Goal: Task Accomplishment & Management: Use online tool/utility

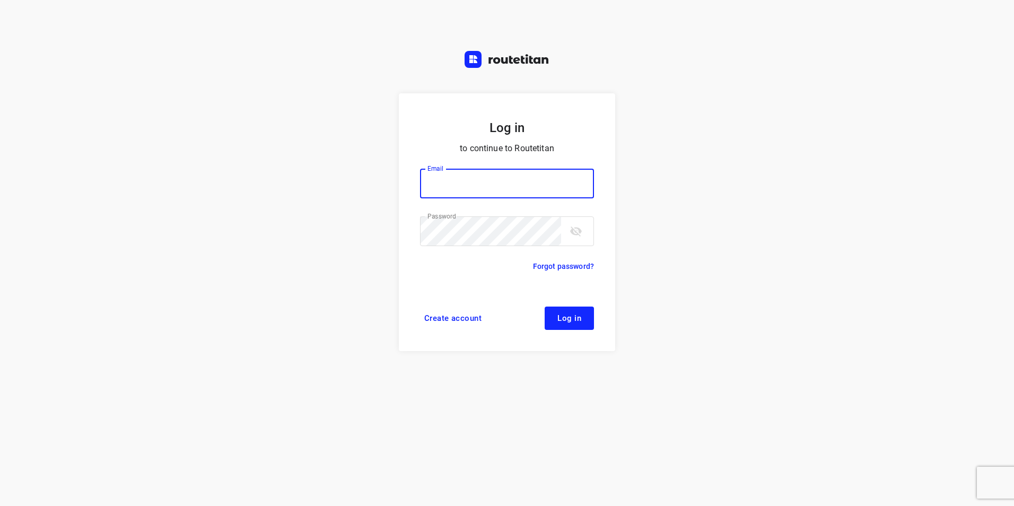
type input "[EMAIL_ADDRESS][DOMAIN_NAME]"
click at [572, 323] on span "Log in" at bounding box center [570, 318] width 24 height 8
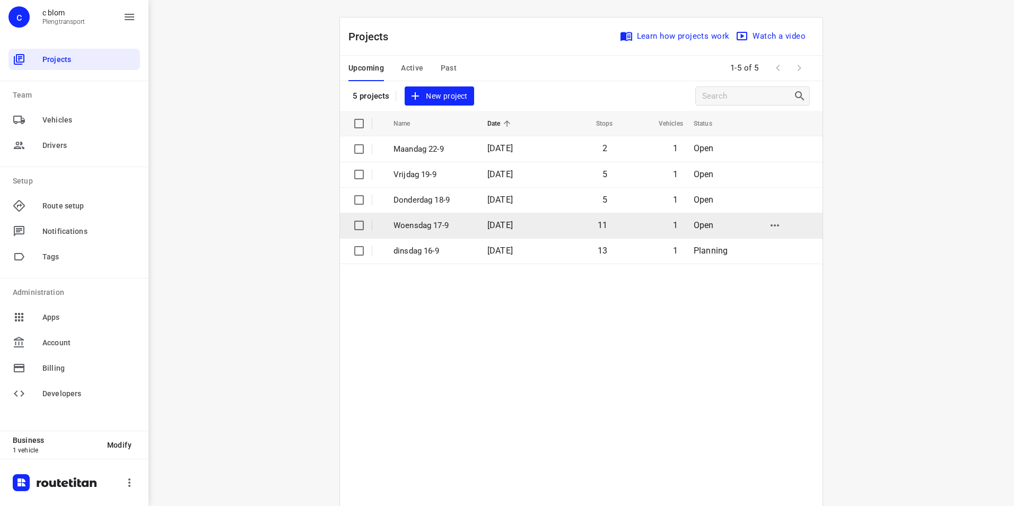
click at [428, 225] on p "Woensdag 17-9" at bounding box center [433, 226] width 78 height 12
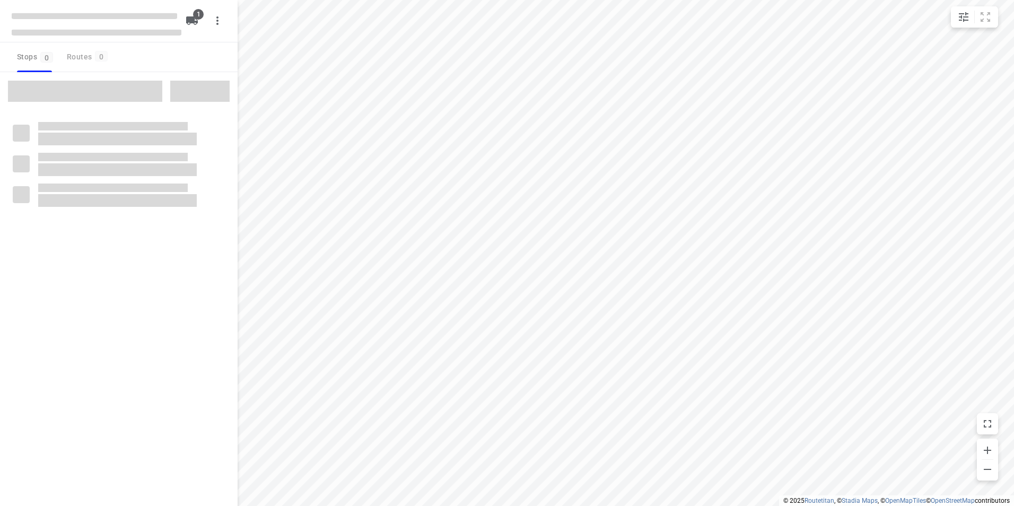
type input "distance"
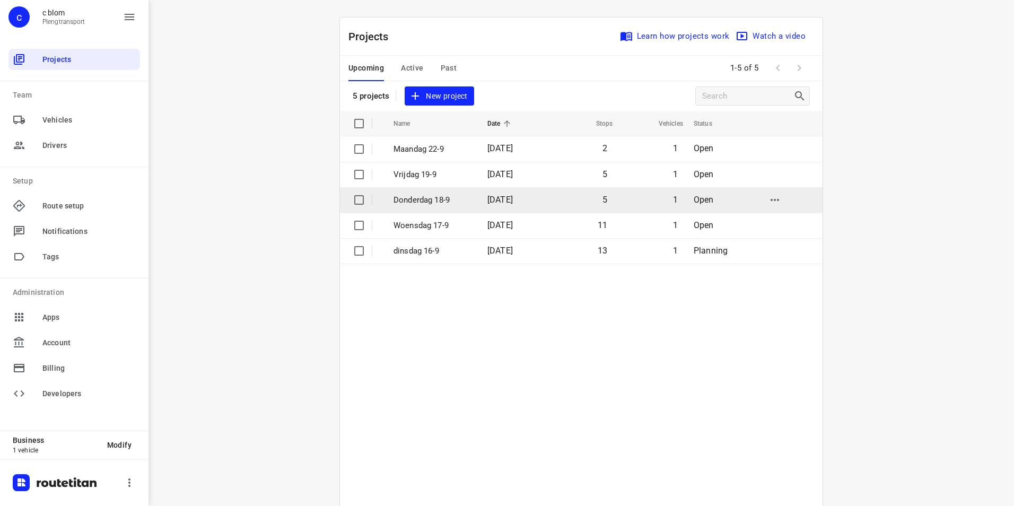
click at [428, 202] on p "Donderdag 18-9" at bounding box center [433, 200] width 78 height 12
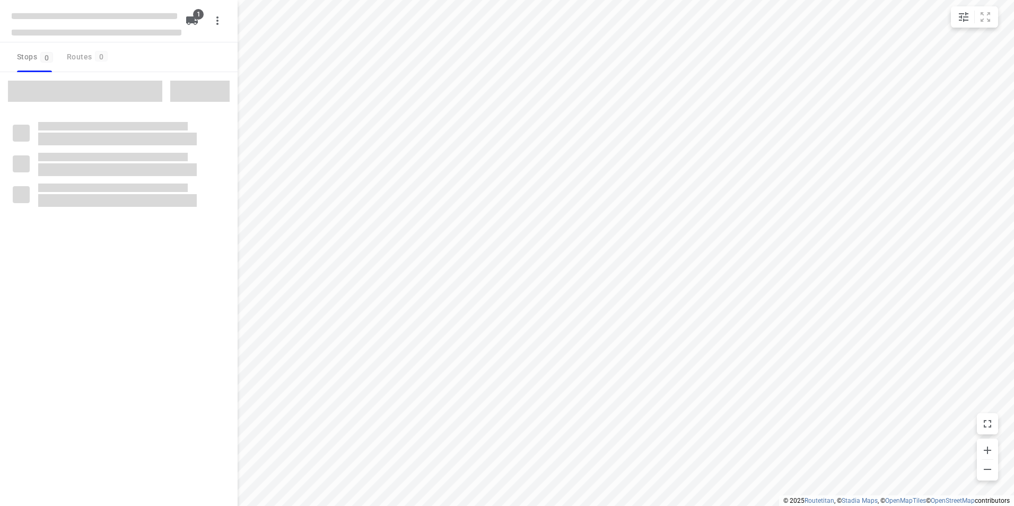
type input "distance"
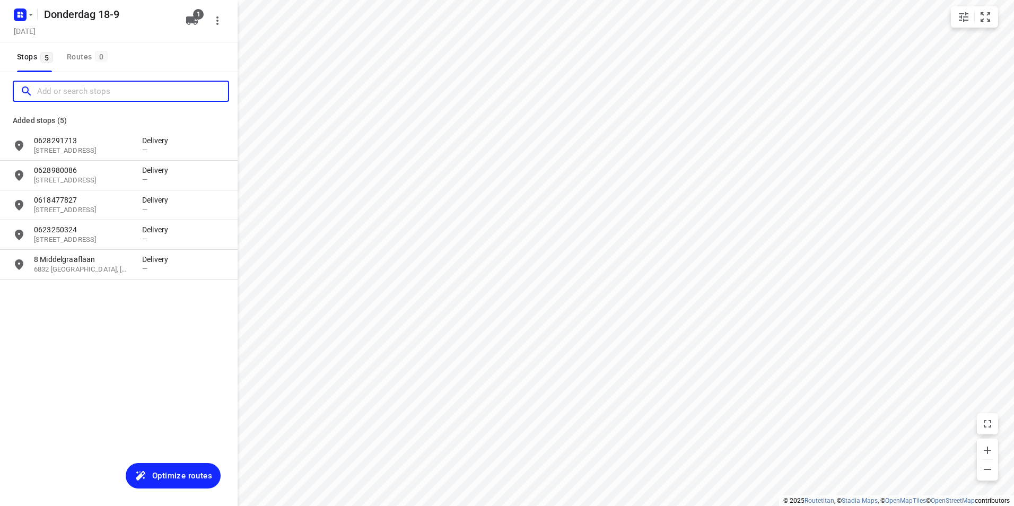
click at [105, 93] on input "Add or search stops" at bounding box center [132, 91] width 191 height 16
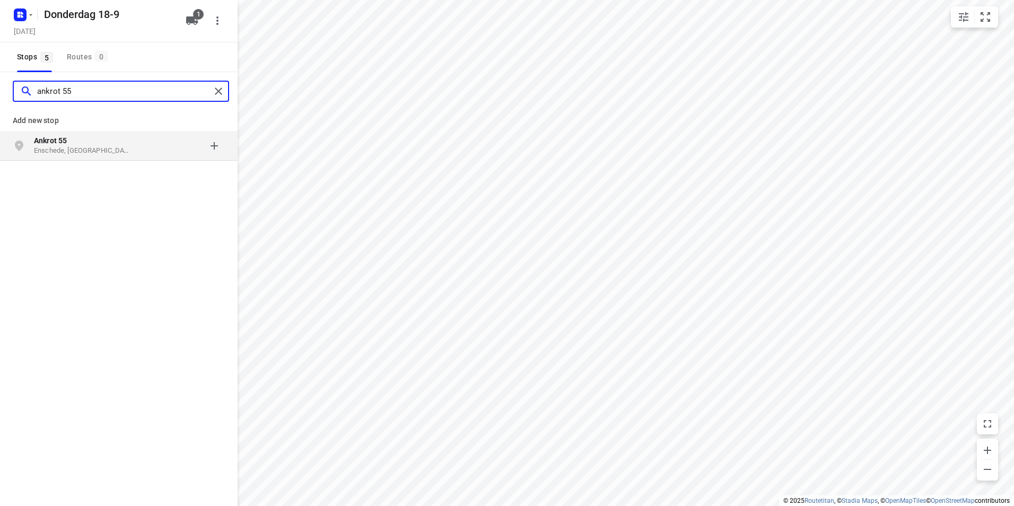
type input "ankrot 55"
click at [128, 149] on p "Enschede, Nederland" at bounding box center [83, 151] width 98 height 10
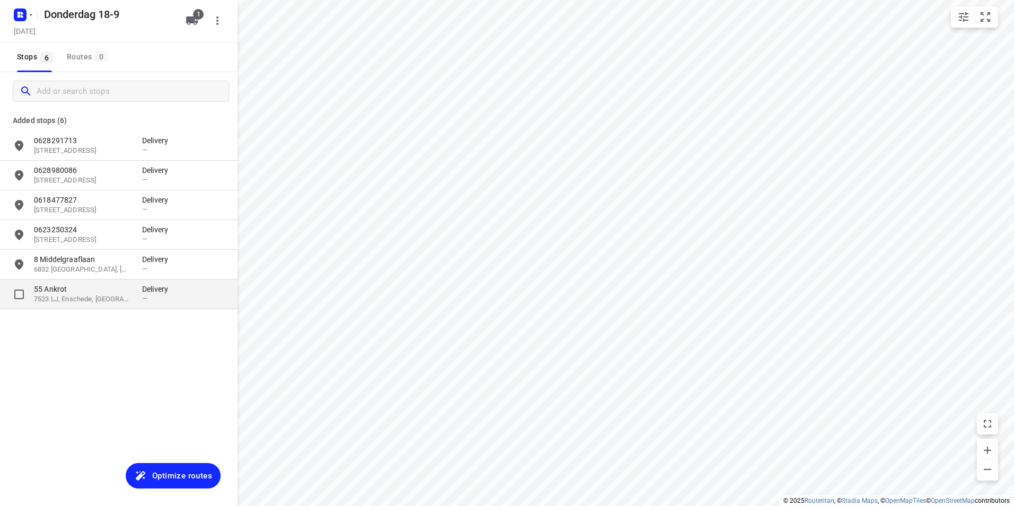
click at [148, 300] on div "—" at bounding box center [158, 298] width 32 height 8
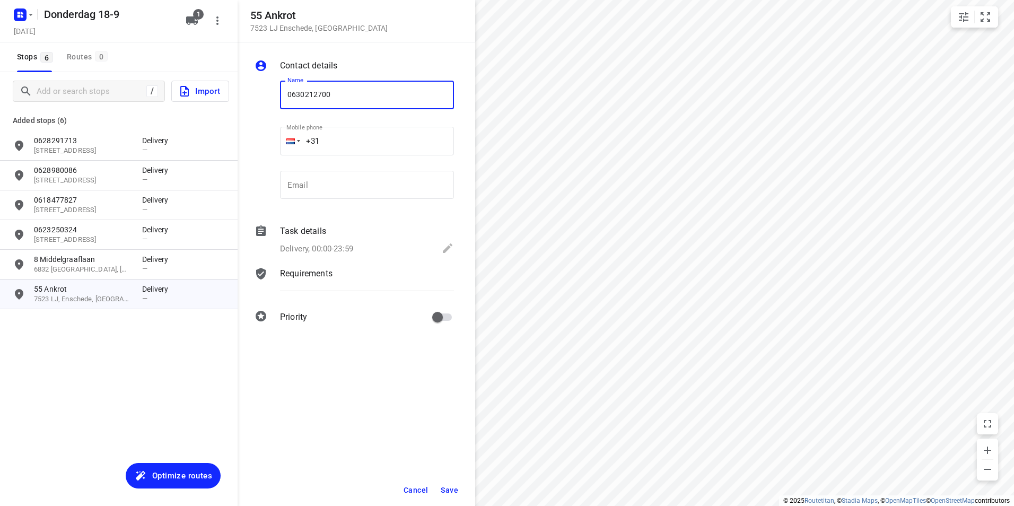
type input "0630212700"
click at [454, 488] on span "Save" at bounding box center [450, 490] width 18 height 8
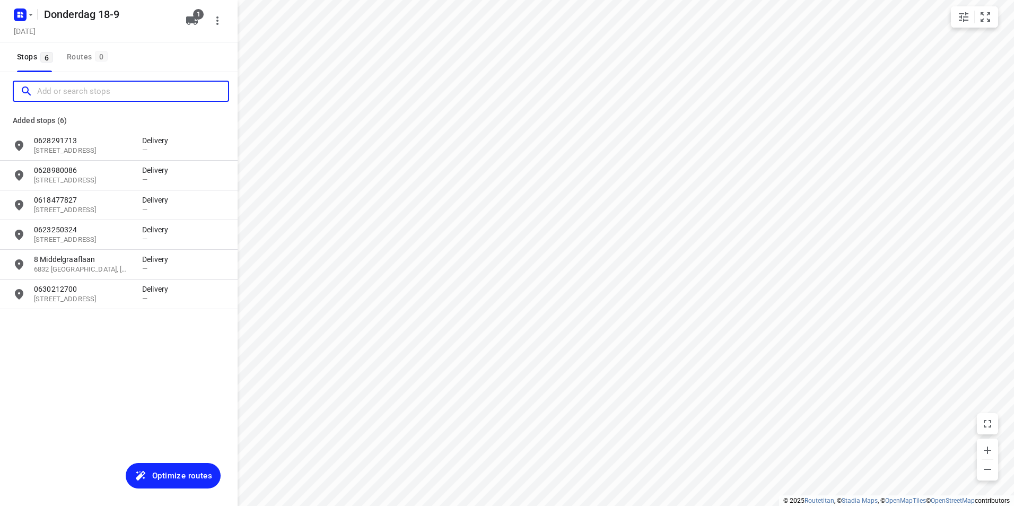
click at [59, 97] on input "Add or search stops" at bounding box center [132, 91] width 191 height 16
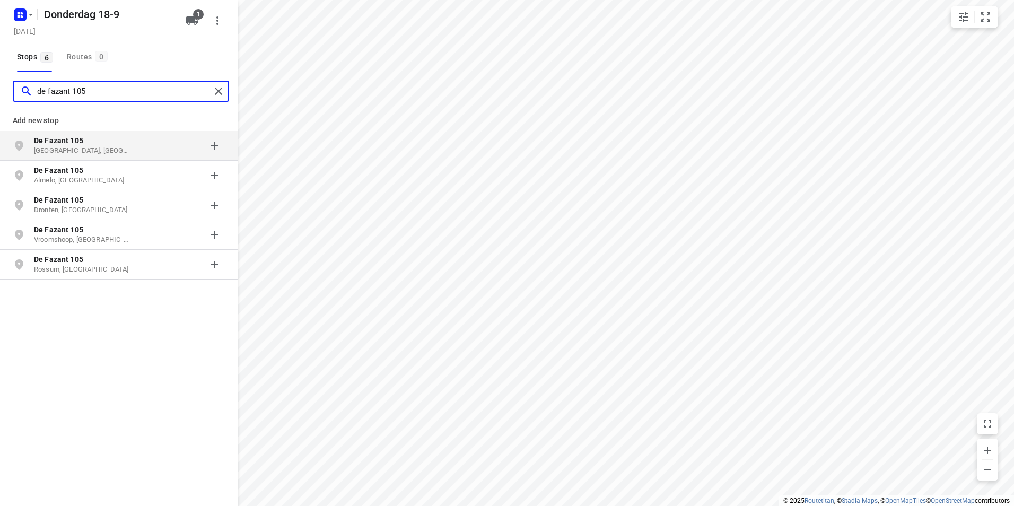
type input "de fazant 105"
click at [77, 143] on b "De Fazant 105" at bounding box center [58, 140] width 49 height 8
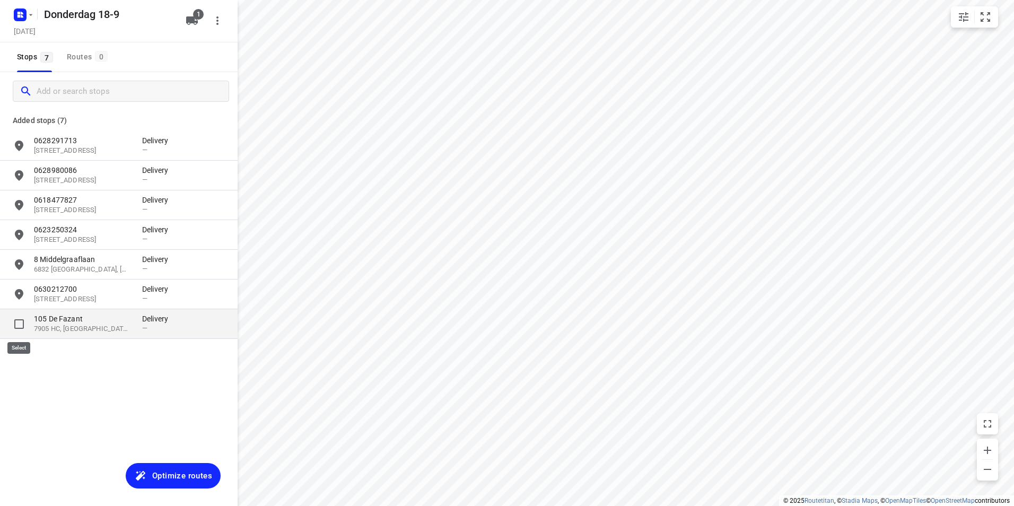
click at [19, 325] on input "grid" at bounding box center [18, 324] width 21 height 21
checkbox input "true"
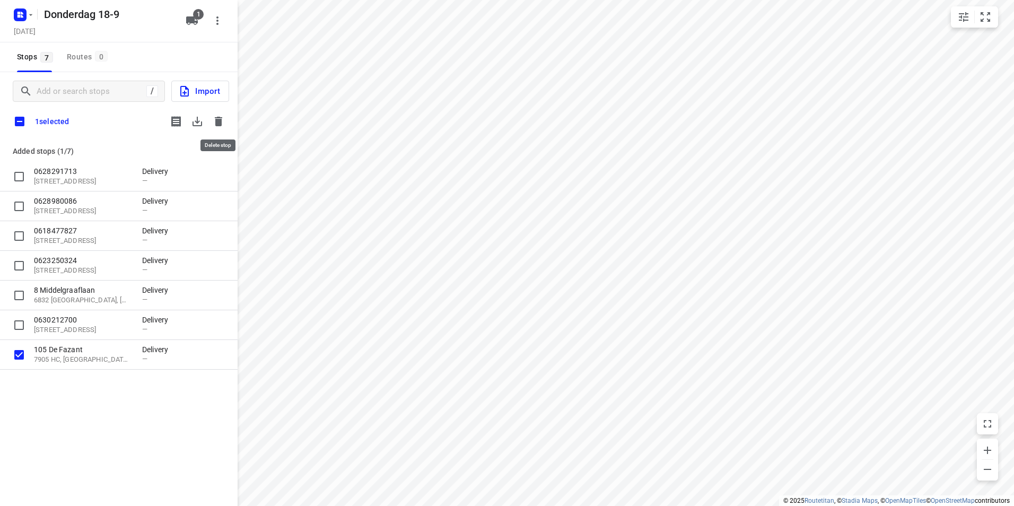
click at [216, 120] on icon "button" at bounding box center [218, 122] width 7 height 10
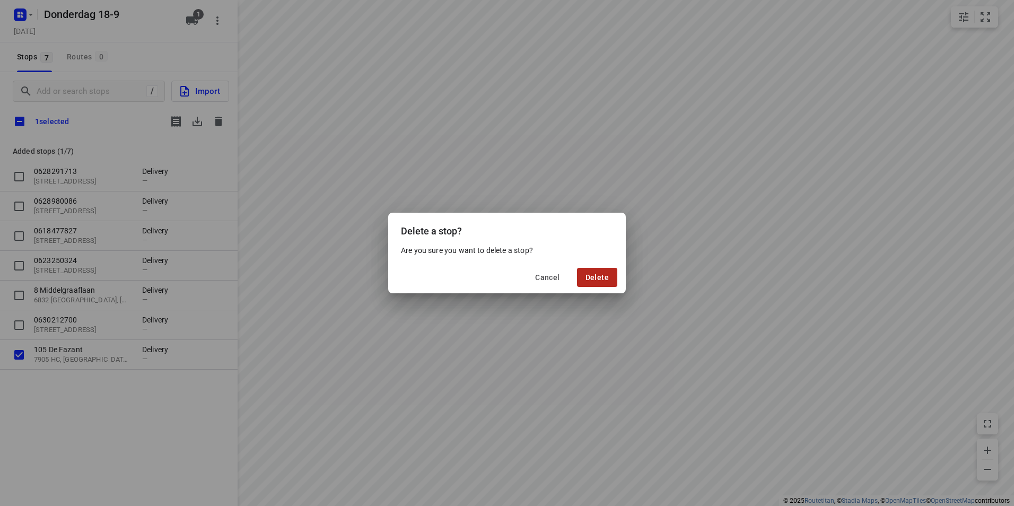
click at [593, 277] on span "Delete" at bounding box center [597, 277] width 23 height 8
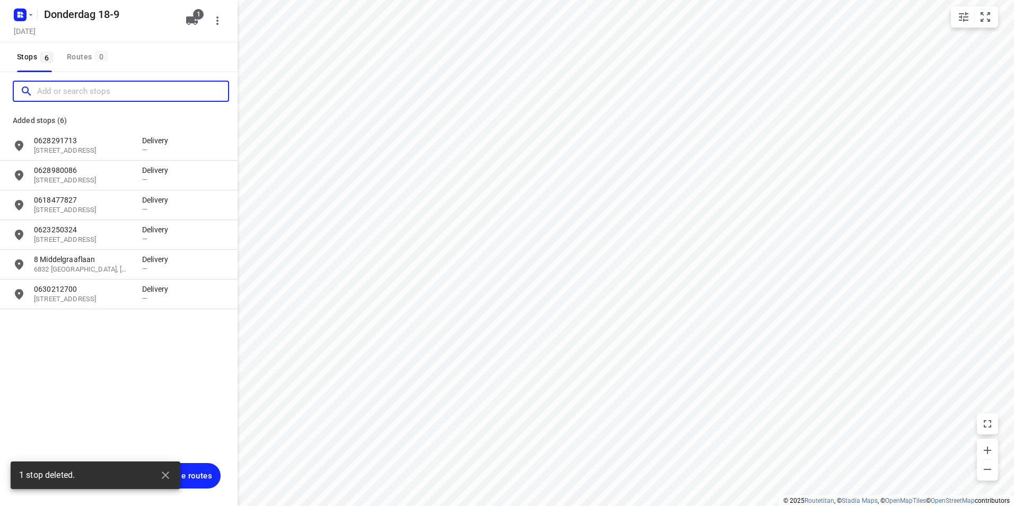
click at [98, 88] on input "Add or search stops" at bounding box center [132, 91] width 191 height 16
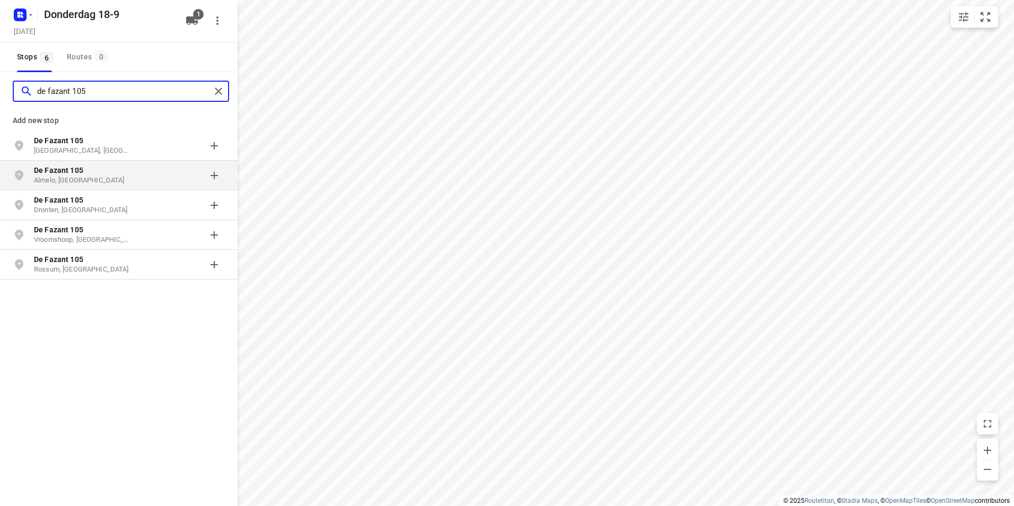
type input "de fazant 105"
click at [98, 171] on p "De Fazant 105" at bounding box center [83, 170] width 98 height 11
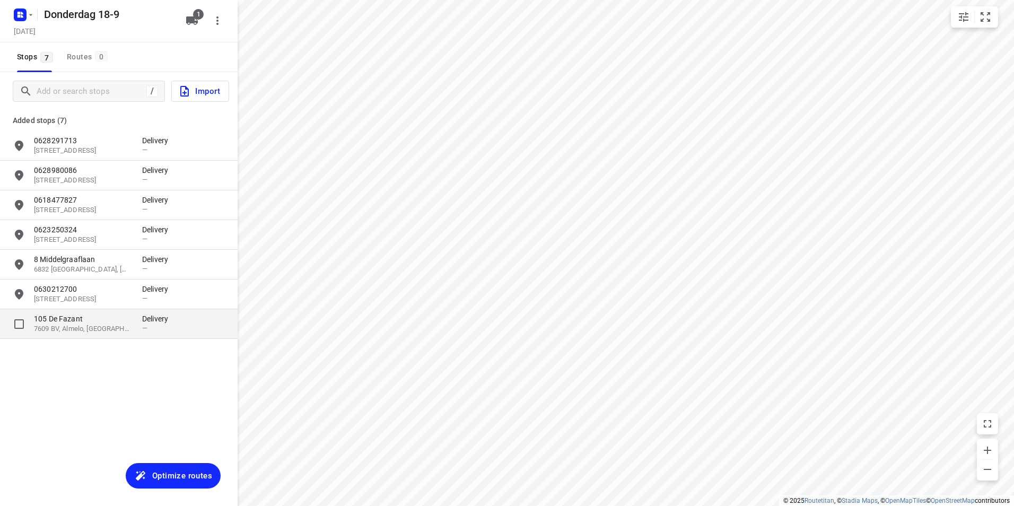
click at [94, 326] on p "7609 BV, Almelo, NL" at bounding box center [83, 329] width 98 height 10
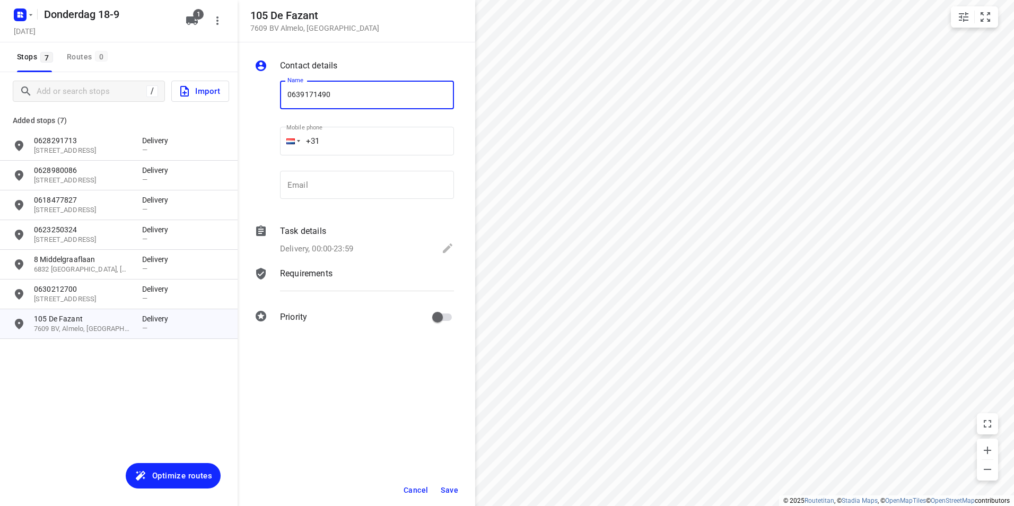
type input "0639171490"
click at [454, 490] on span "Save" at bounding box center [450, 490] width 18 height 8
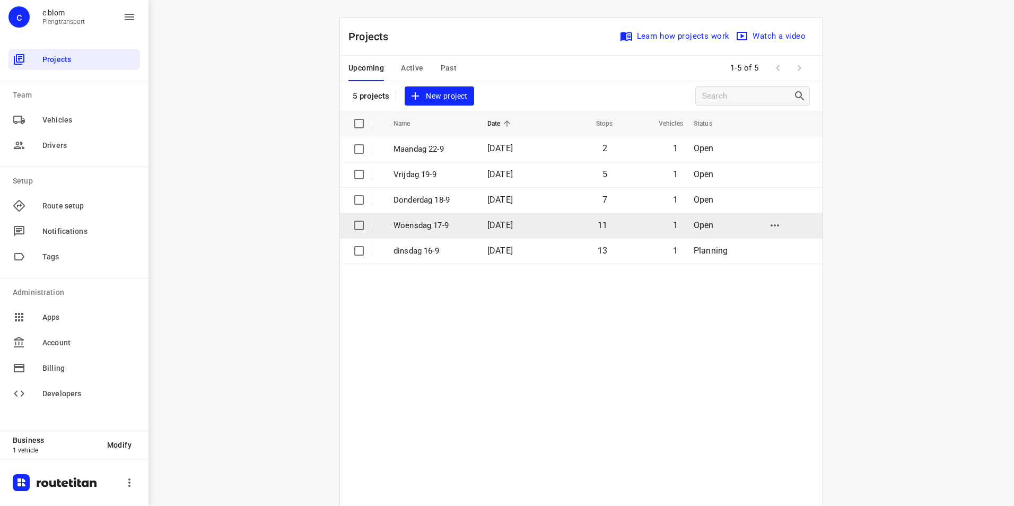
click at [466, 228] on p "Woensdag 17-9" at bounding box center [433, 226] width 78 height 12
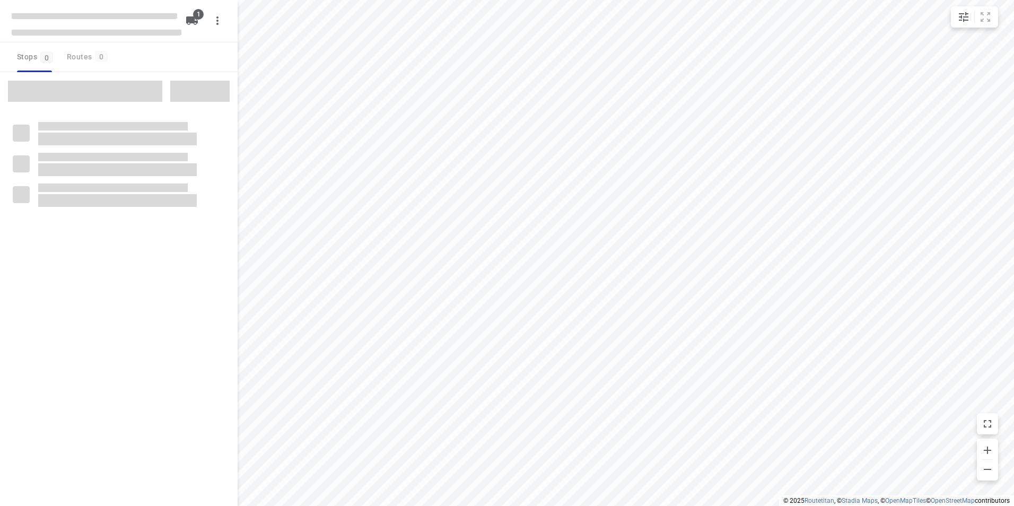
type input "distance"
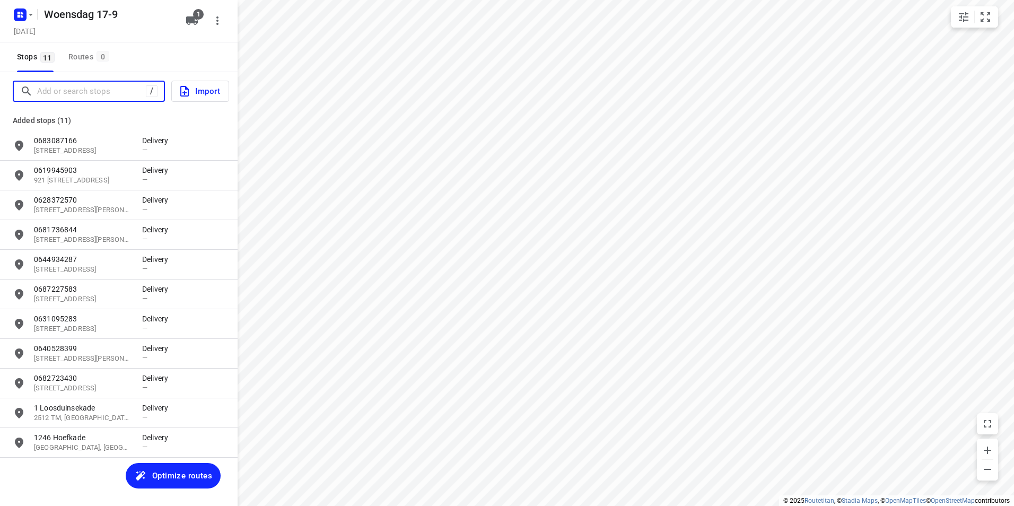
click at [98, 94] on input "Add or search stops" at bounding box center [91, 91] width 109 height 16
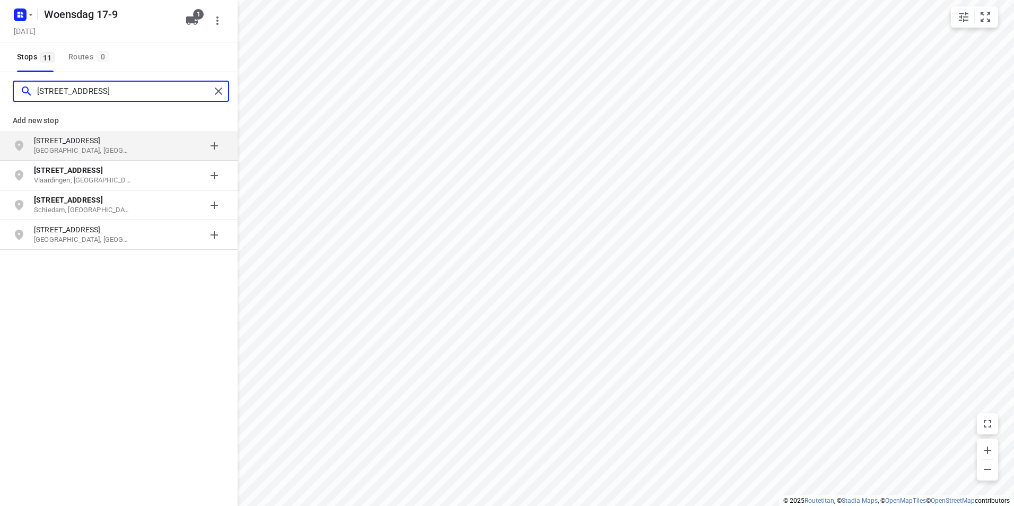
type input "schiedamseweg 73b"
click at [135, 142] on p "Schiedamseweg 73 B" at bounding box center [88, 140] width 108 height 11
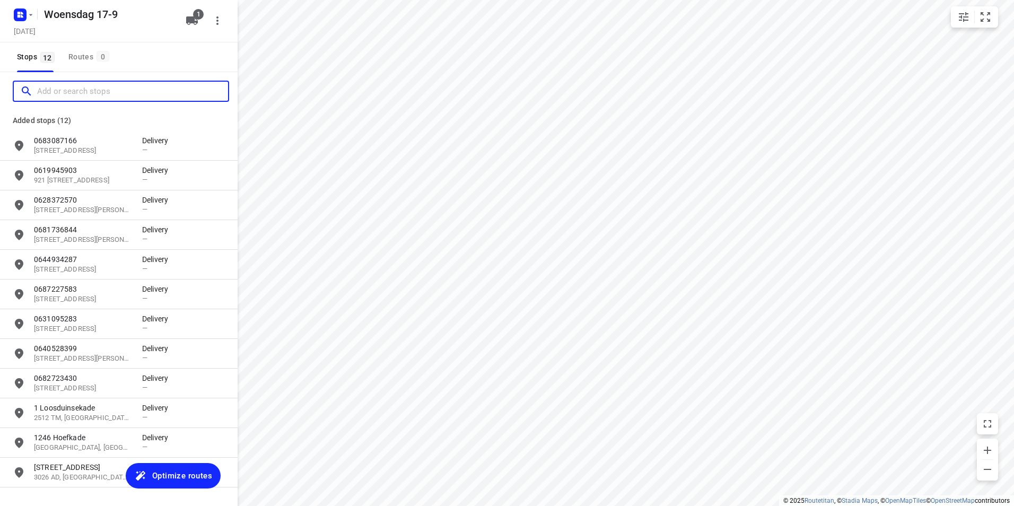
click at [79, 92] on input "Add or search stops" at bounding box center [132, 91] width 191 height 16
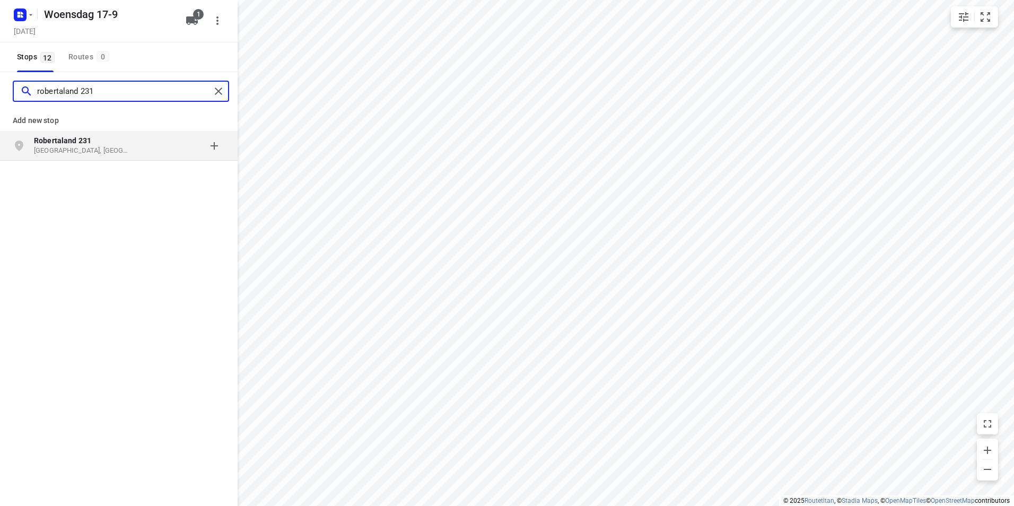
type input "robertaland 231"
click at [101, 146] on p "Den Haag, Nederland" at bounding box center [83, 151] width 98 height 10
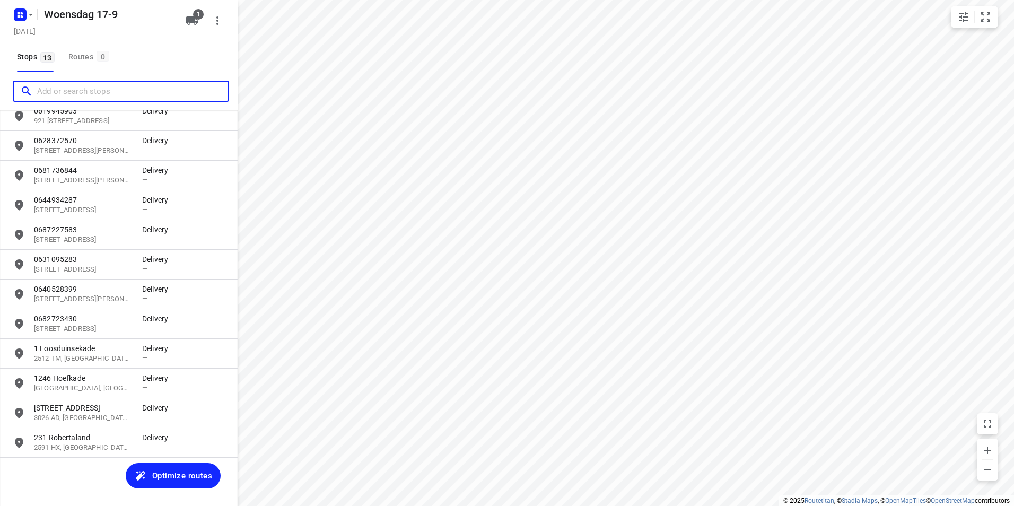
scroll to position [60, 0]
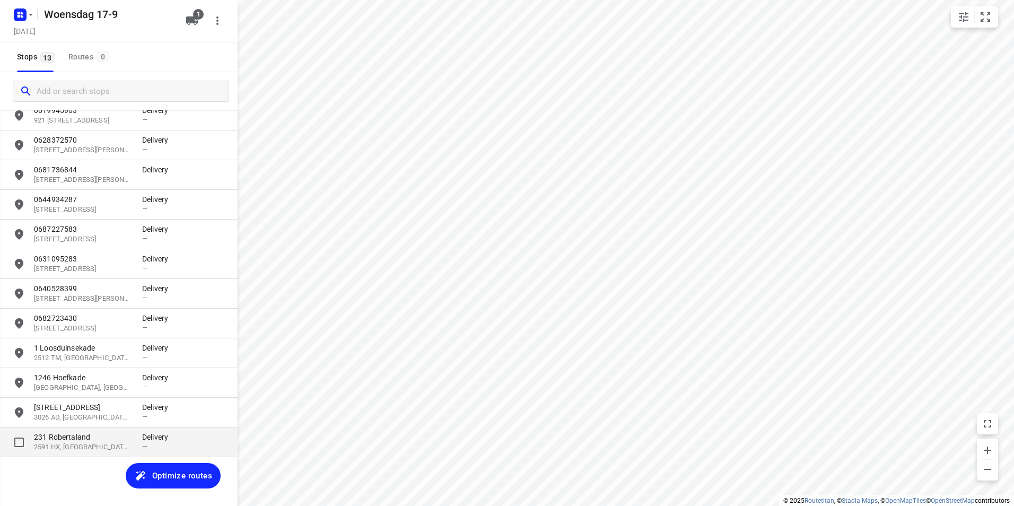
click at [115, 442] on p "231 Robertaland" at bounding box center [83, 437] width 98 height 11
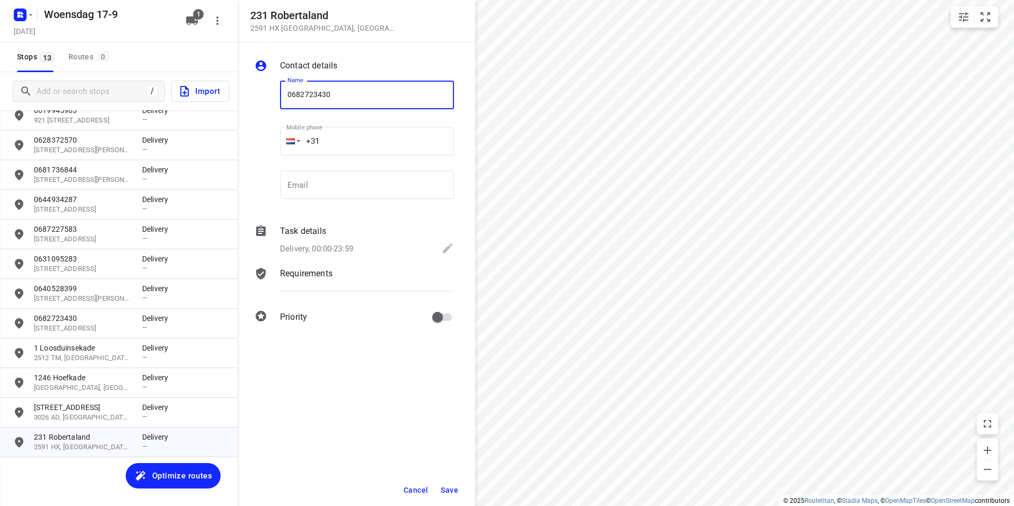
type input "0682723430"
click at [455, 489] on span "Save" at bounding box center [450, 490] width 18 height 8
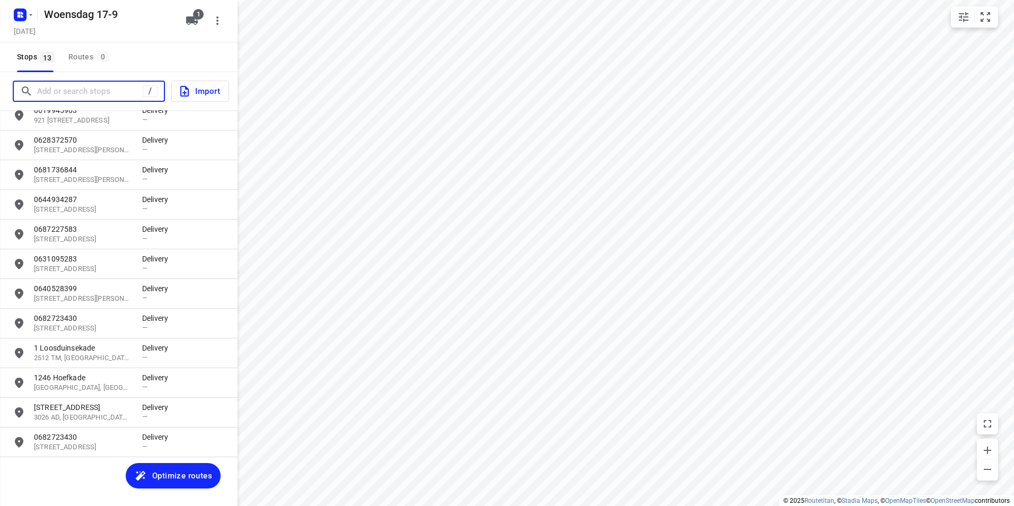
click at [70, 93] on input "Add or search stops" at bounding box center [90, 91] width 106 height 16
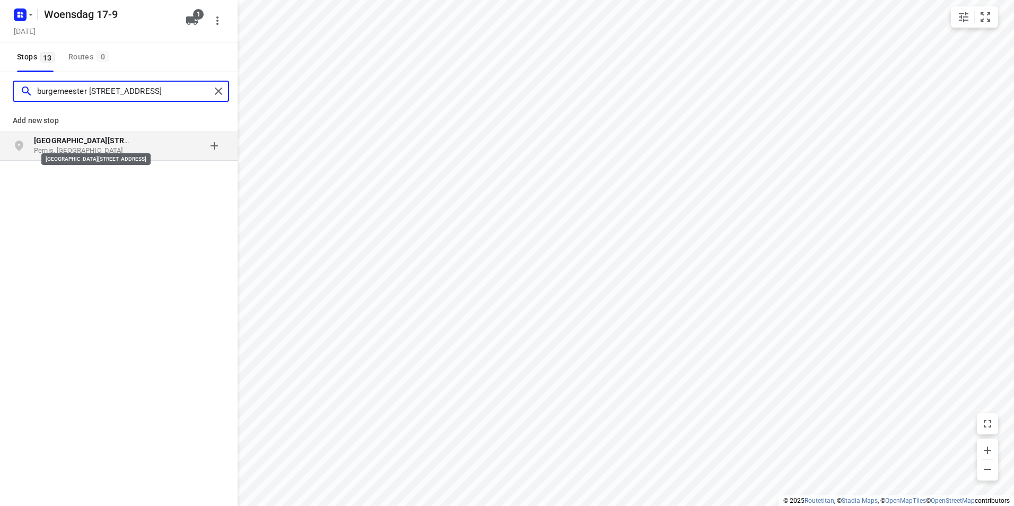
type input "burgemeester van esstraat 110"
click at [58, 142] on b "Burgemeester van Esstraat 110" at bounding box center [105, 140] width 143 height 8
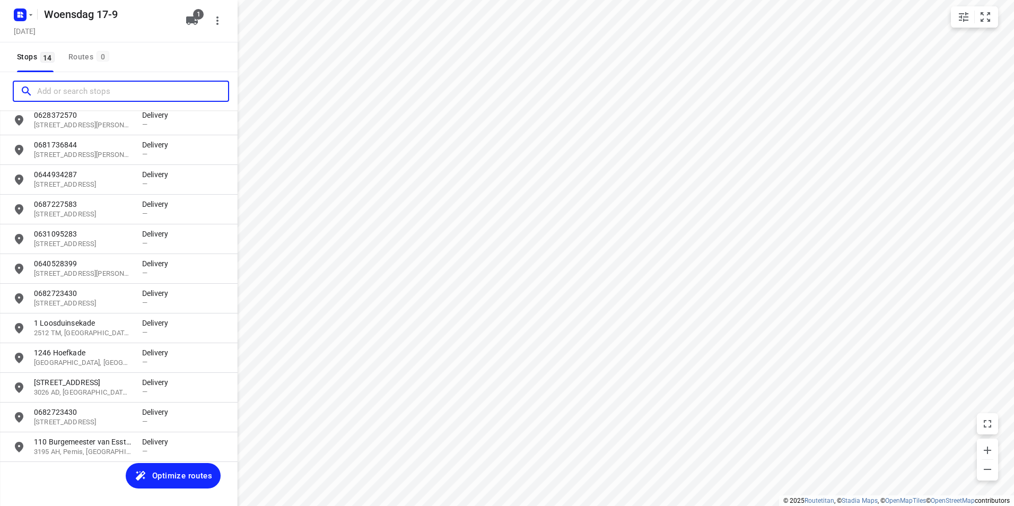
scroll to position [90, 0]
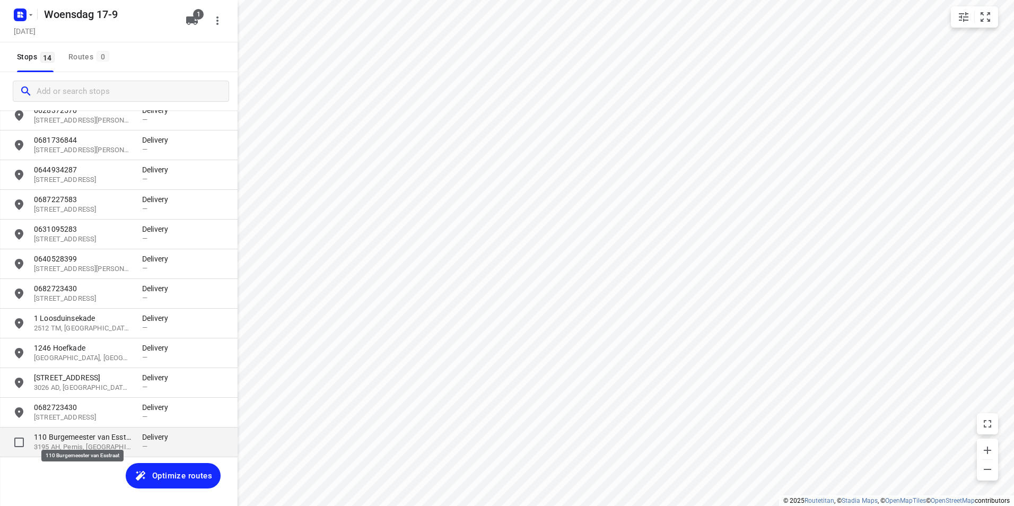
click at [85, 440] on p "110 Burgemeester van Esstraat" at bounding box center [83, 437] width 98 height 11
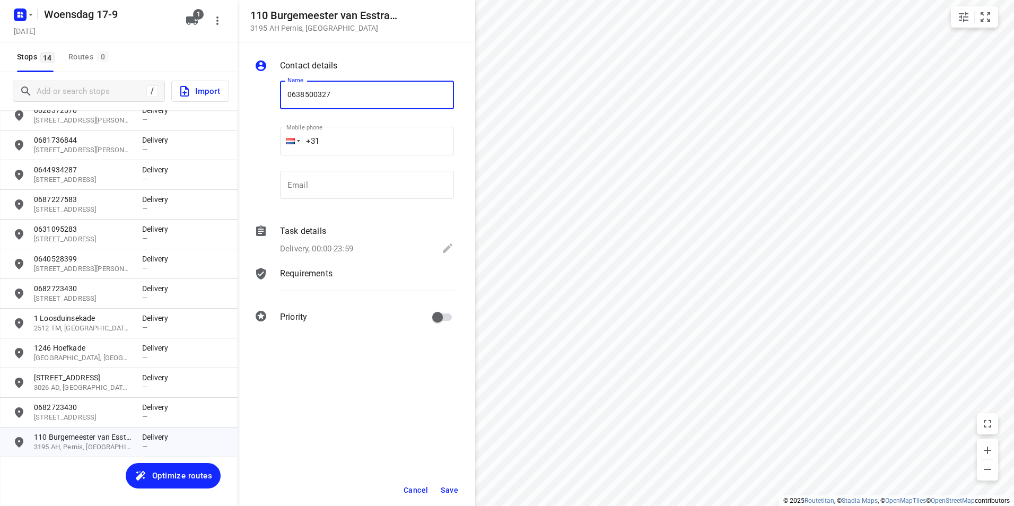
type input "0638500327"
click at [452, 485] on button "Save" at bounding box center [450, 490] width 26 height 19
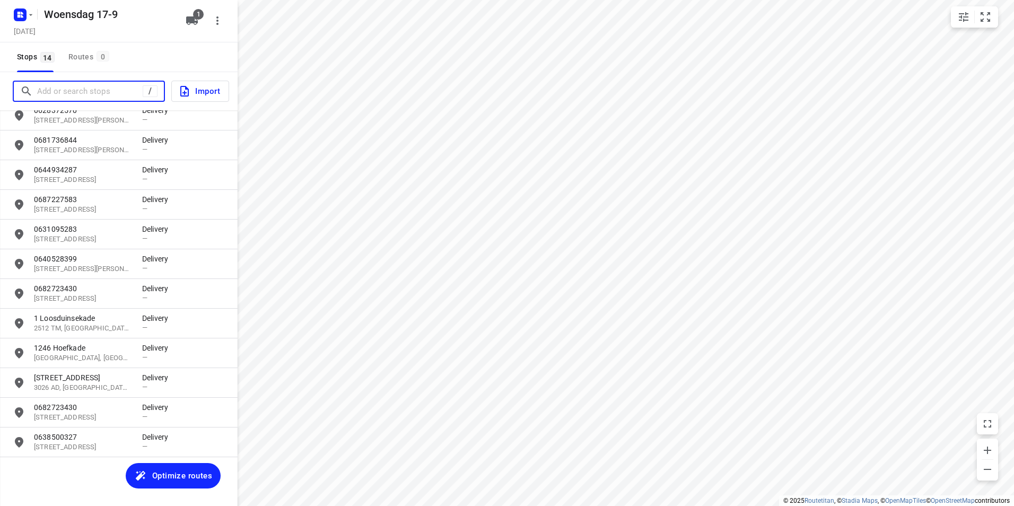
click at [72, 93] on input "Add or search stops" at bounding box center [90, 91] width 106 height 16
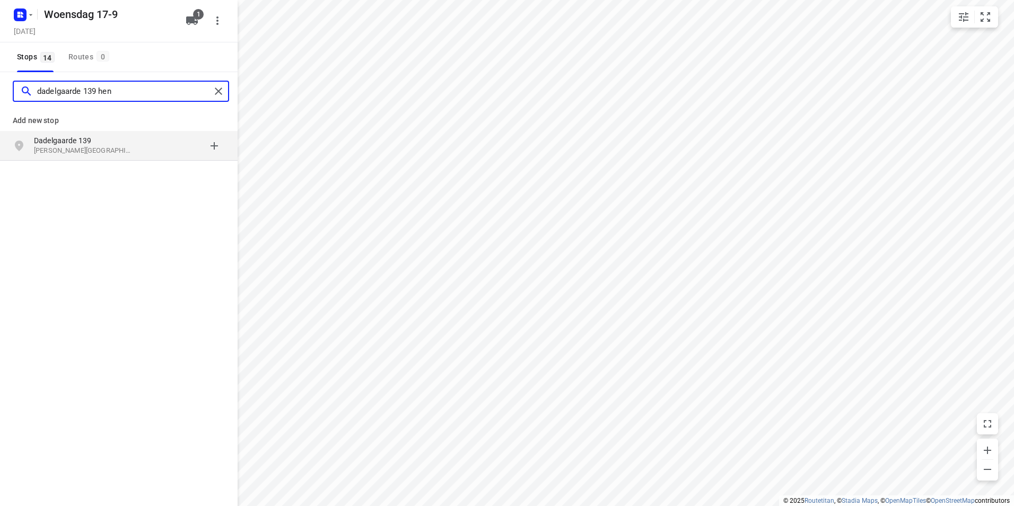
type input "dadelgaarde 139 hen"
click at [98, 138] on p "Dadelgaarde 139" at bounding box center [83, 140] width 98 height 11
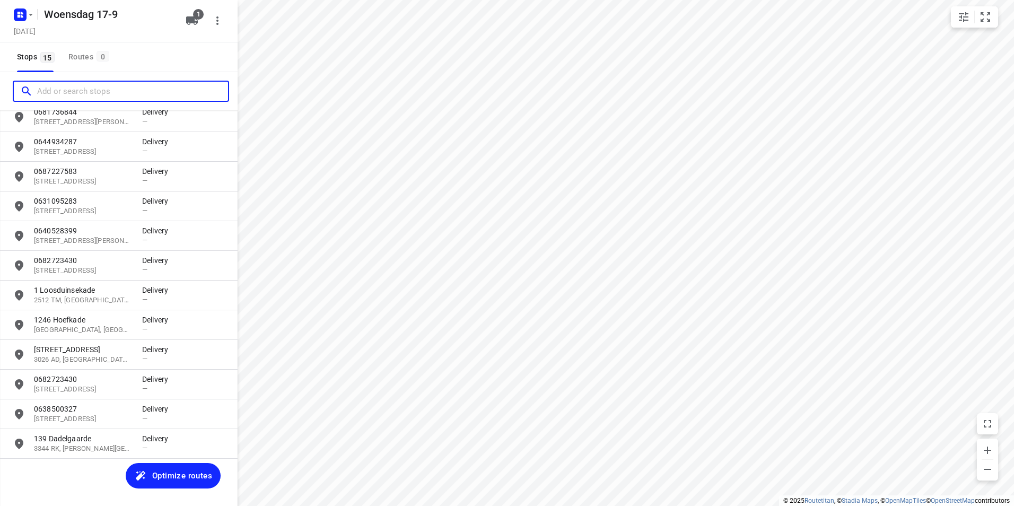
scroll to position [119, 0]
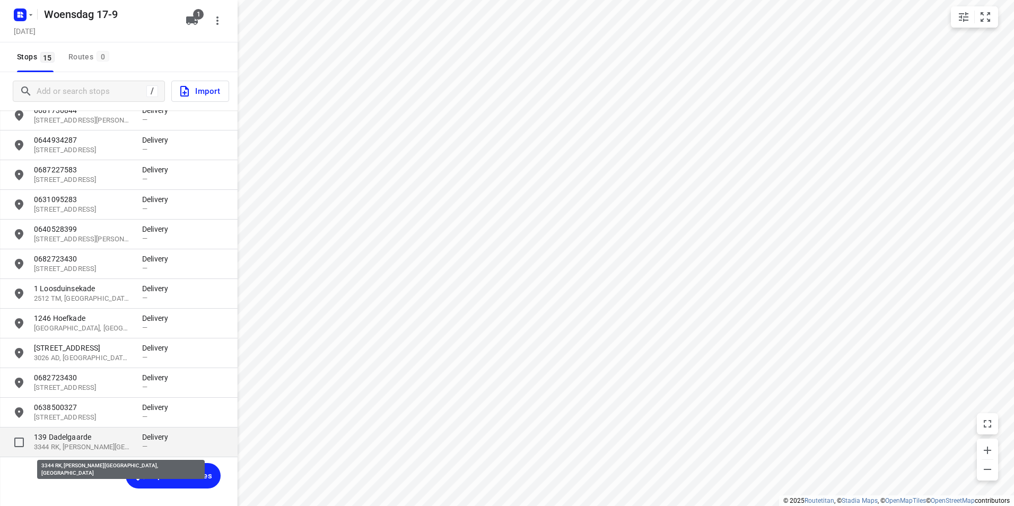
click at [74, 445] on p "3344 RK, Hendrik-Ido-Ambacht, NL" at bounding box center [83, 447] width 98 height 10
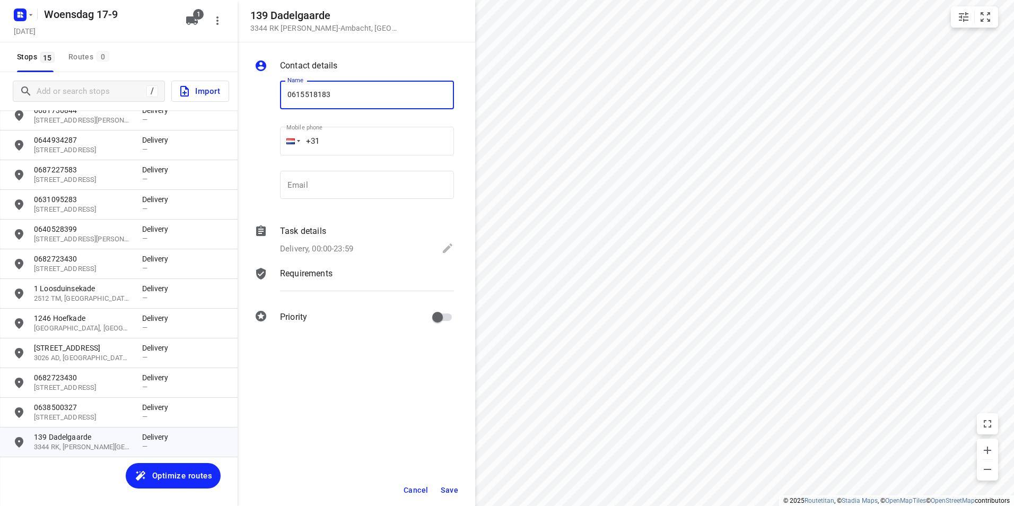
type input "0615518183"
click at [458, 488] on span "Save" at bounding box center [450, 490] width 18 height 8
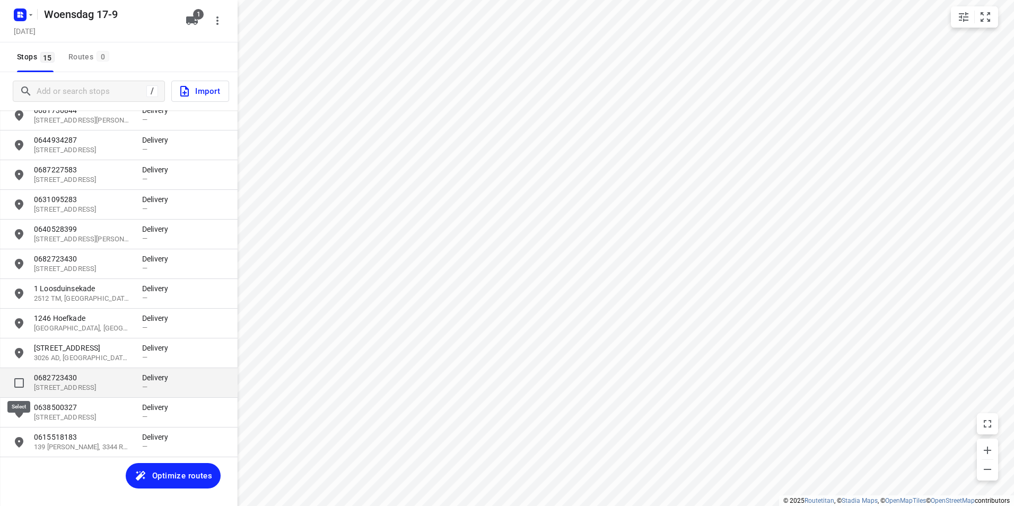
click at [19, 384] on input "grid" at bounding box center [18, 382] width 21 height 21
checkbox input "true"
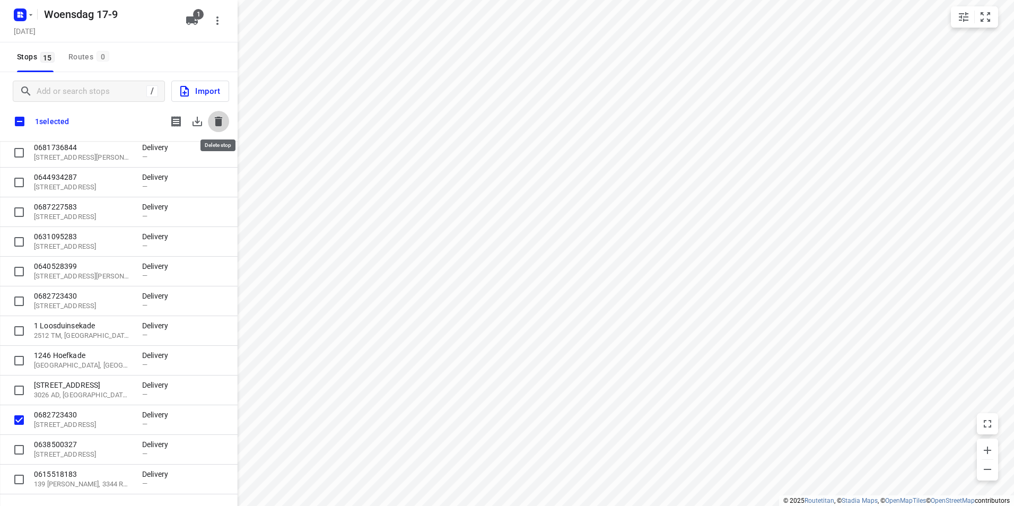
click at [220, 123] on icon "button" at bounding box center [218, 122] width 7 height 10
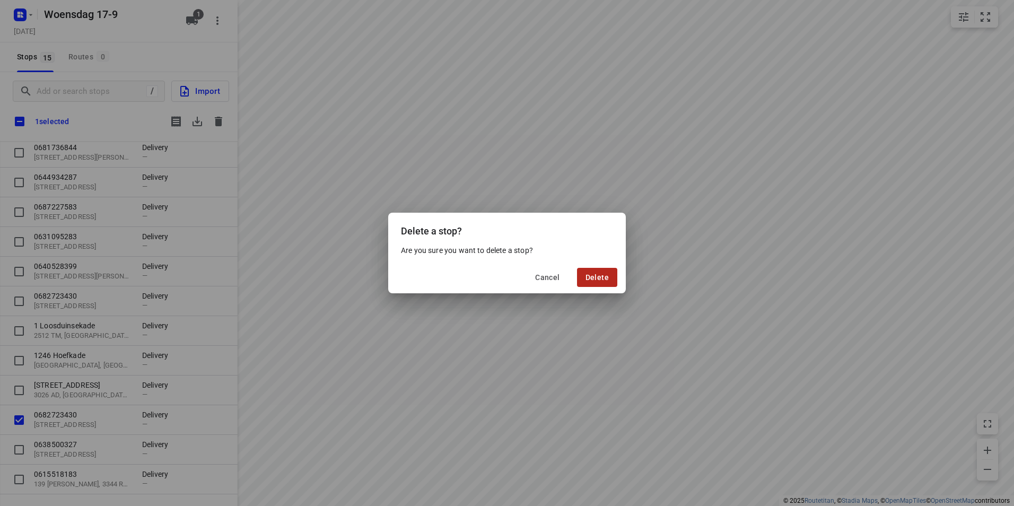
click at [598, 280] on span "Delete" at bounding box center [597, 277] width 23 height 8
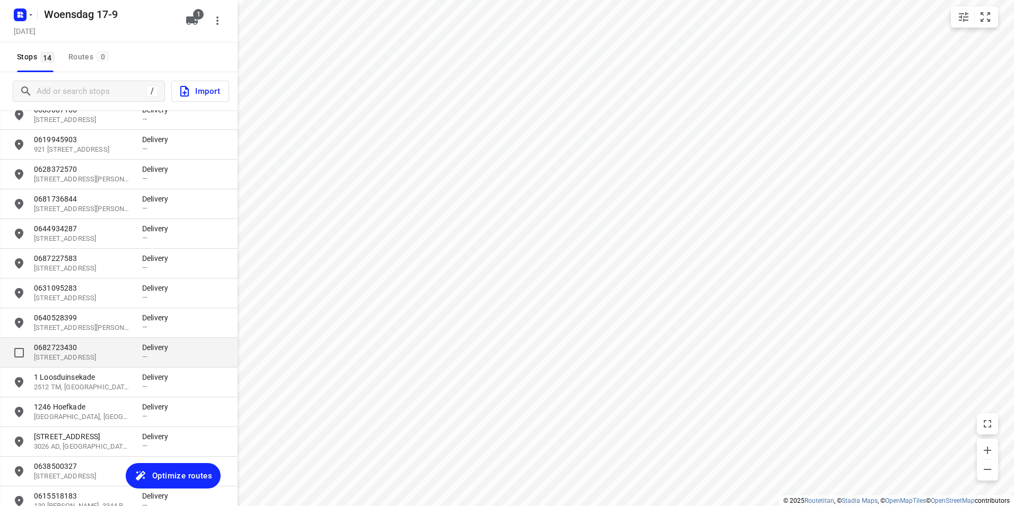
scroll to position [53, 0]
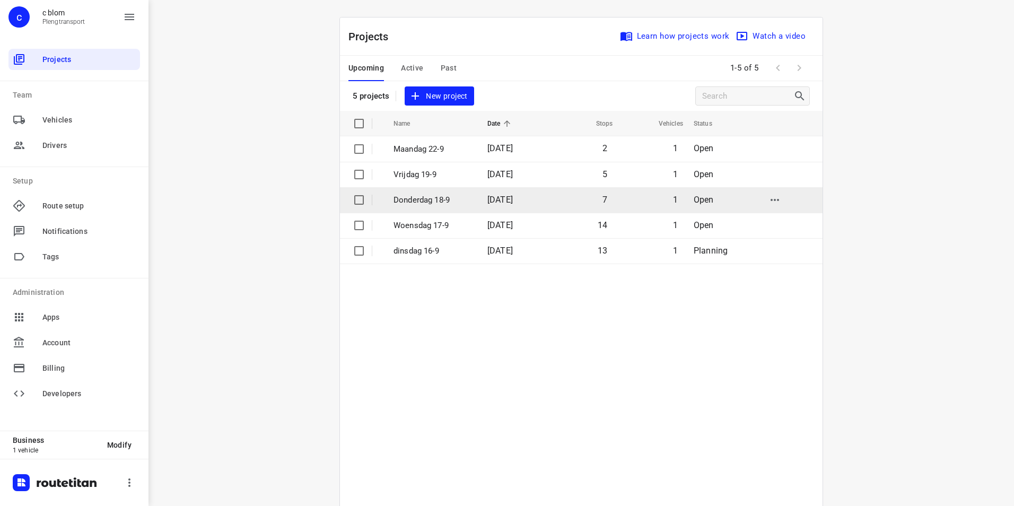
click at [412, 204] on p "Donderdag 18-9" at bounding box center [433, 200] width 78 height 12
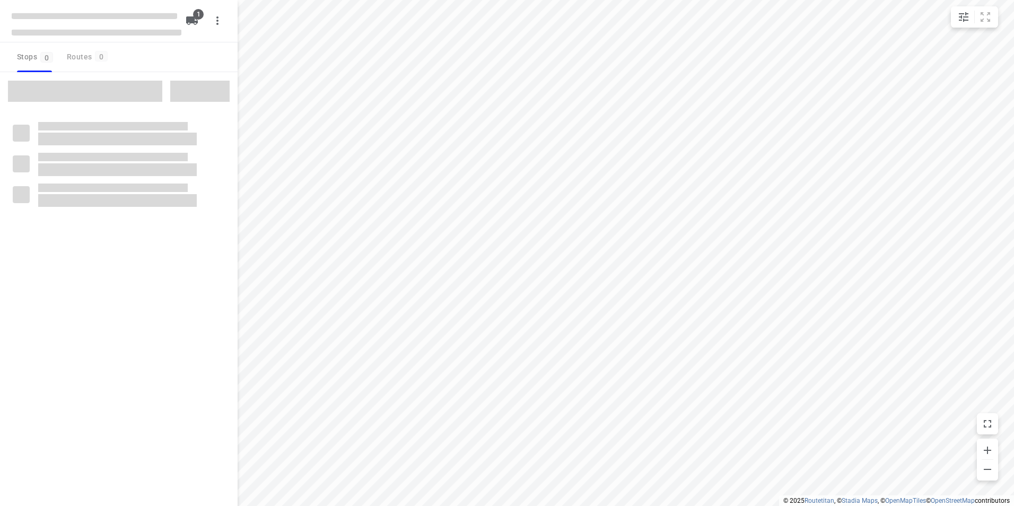
type input "distance"
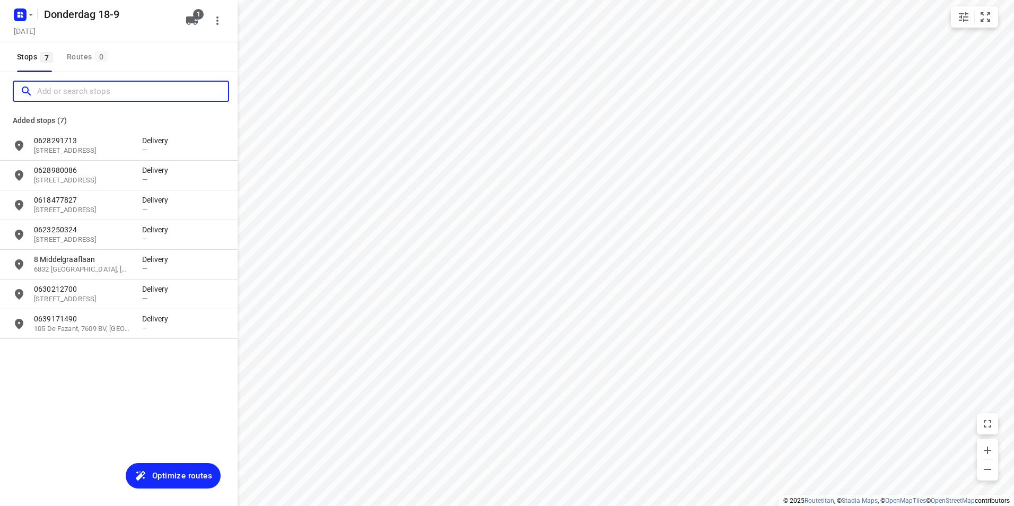
click at [100, 86] on input "Add or search stops" at bounding box center [132, 91] width 191 height 16
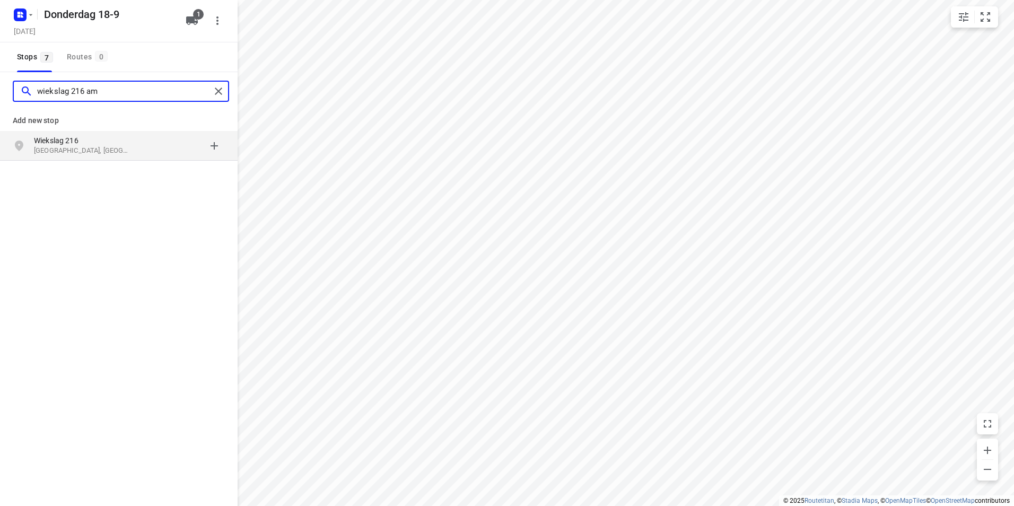
type input "wiekslag 216 am"
click at [159, 149] on div "grid" at bounding box center [183, 145] width 83 height 21
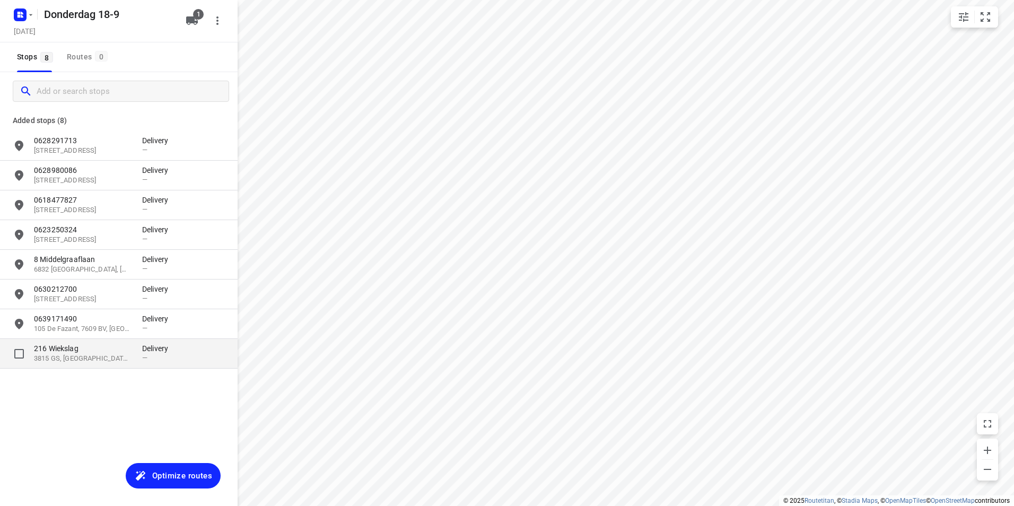
click at [141, 353] on p "216 Wiekslag" at bounding box center [88, 348] width 108 height 11
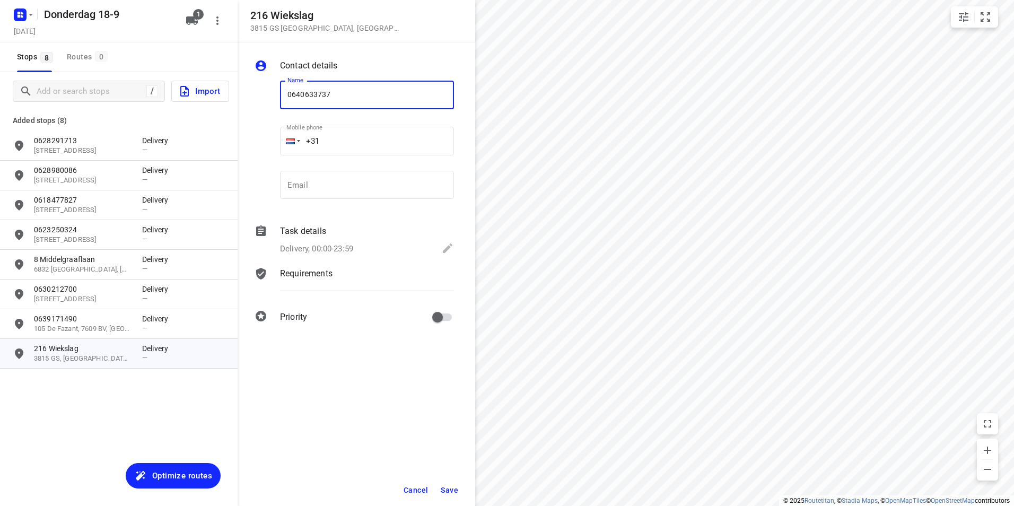
type input "0640633737"
click at [454, 491] on span "Save" at bounding box center [450, 490] width 18 height 8
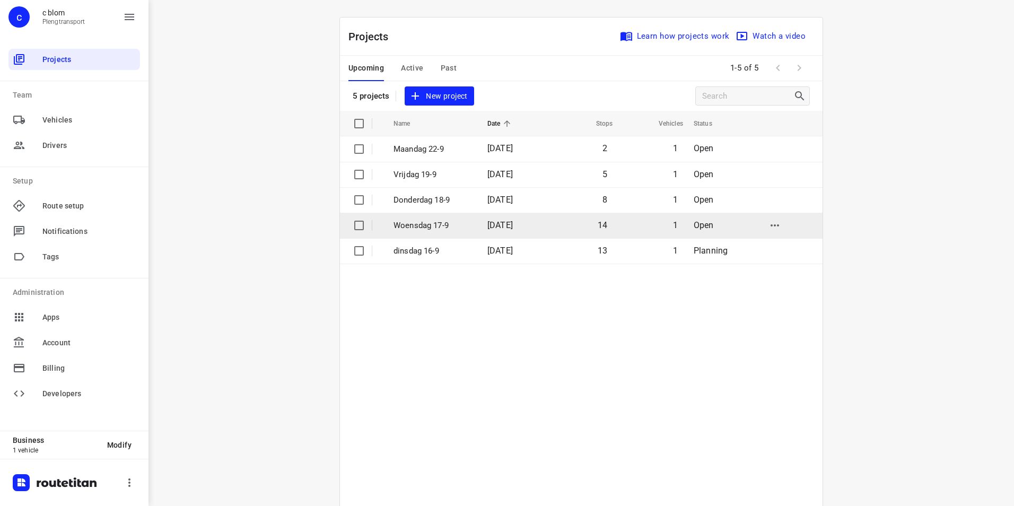
click at [422, 218] on td "Woensdag 17-9" at bounding box center [431, 225] width 96 height 25
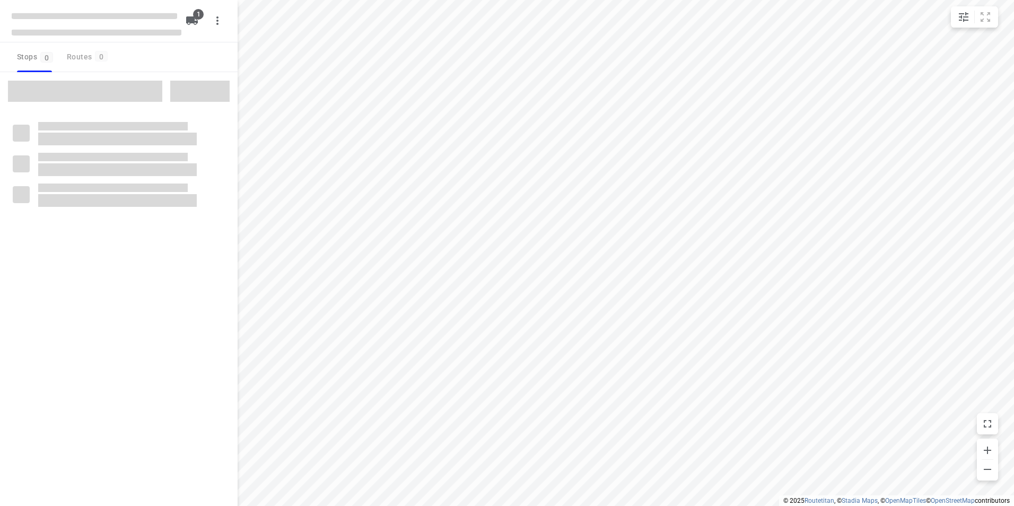
type input "distance"
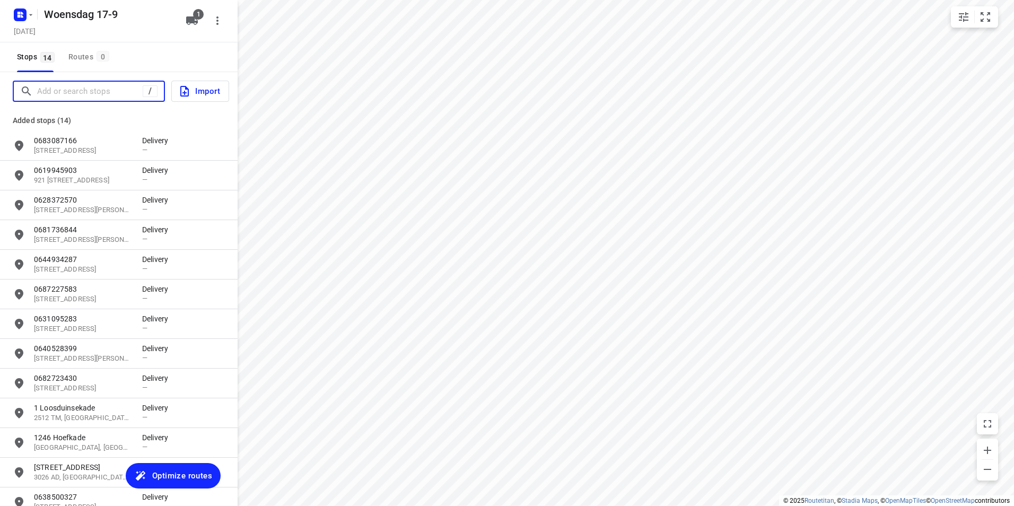
click at [95, 97] on input "Add or search stops" at bounding box center [90, 91] width 106 height 16
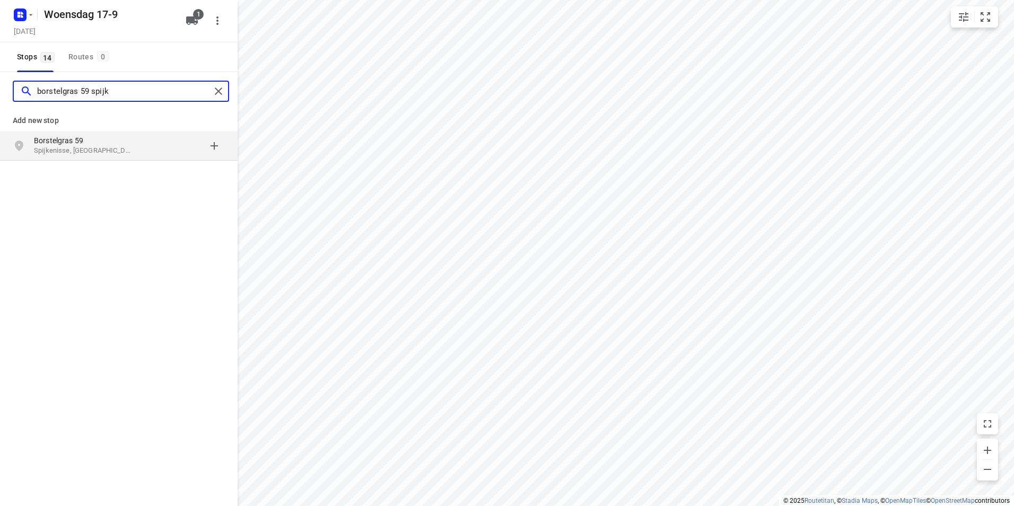
type input "borstelgras 59 spijk"
click at [120, 150] on p "Spijkenisse, Nederland" at bounding box center [83, 151] width 98 height 10
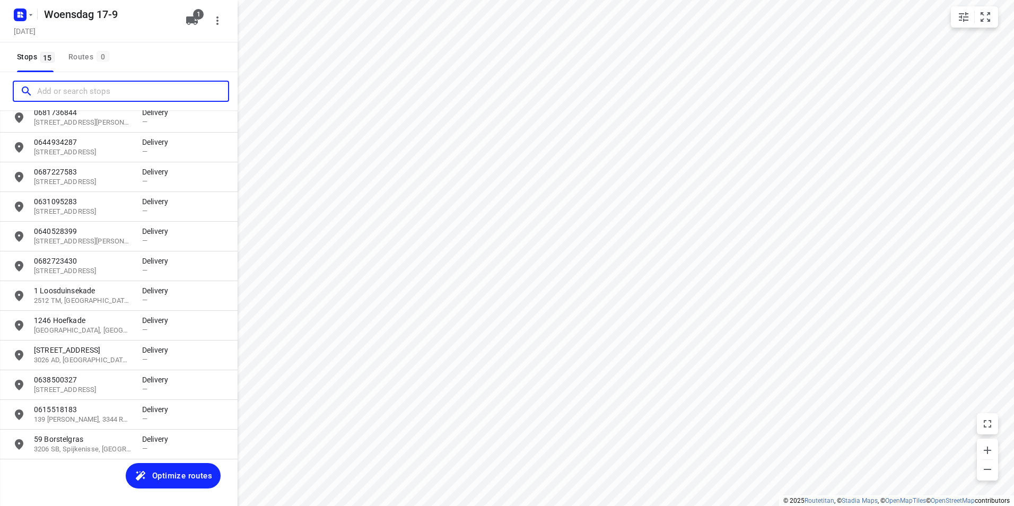
scroll to position [119, 0]
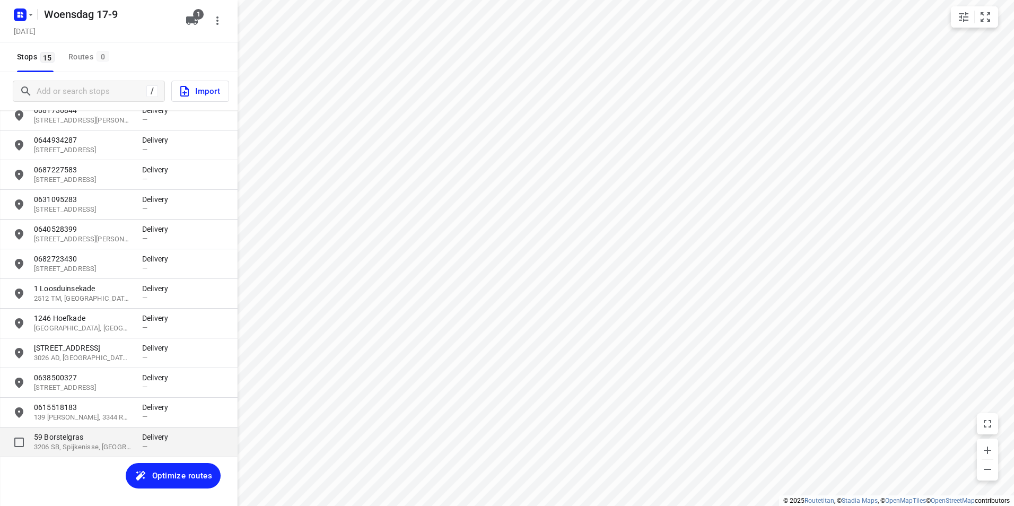
click at [83, 434] on p "59 Borstelgras" at bounding box center [83, 437] width 98 height 11
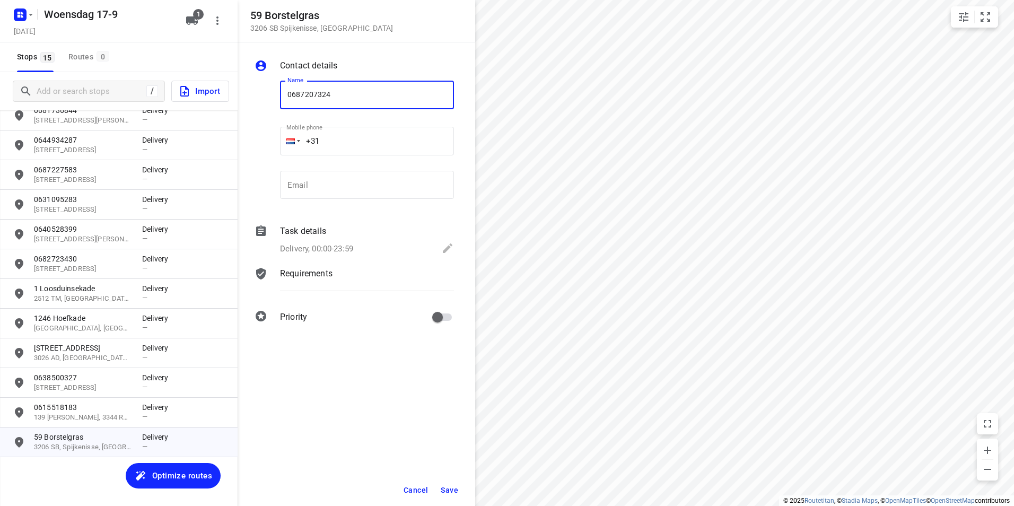
type input "0687207324"
click at [395, 248] on div "Delivery, 00:00-23:59" at bounding box center [367, 249] width 174 height 15
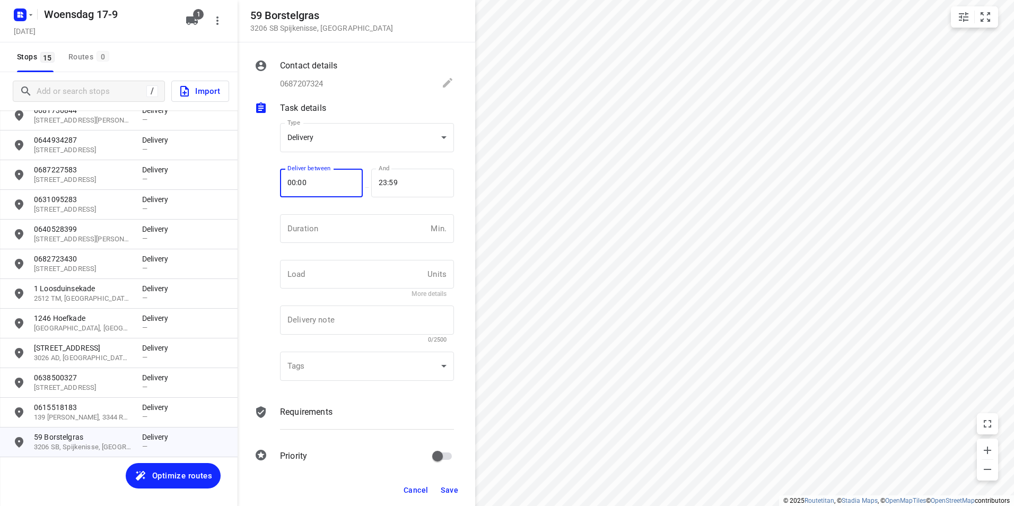
click at [326, 182] on input "00:00" at bounding box center [315, 183] width 71 height 29
type input "16:30"
click at [450, 486] on span "Save" at bounding box center [450, 490] width 18 height 8
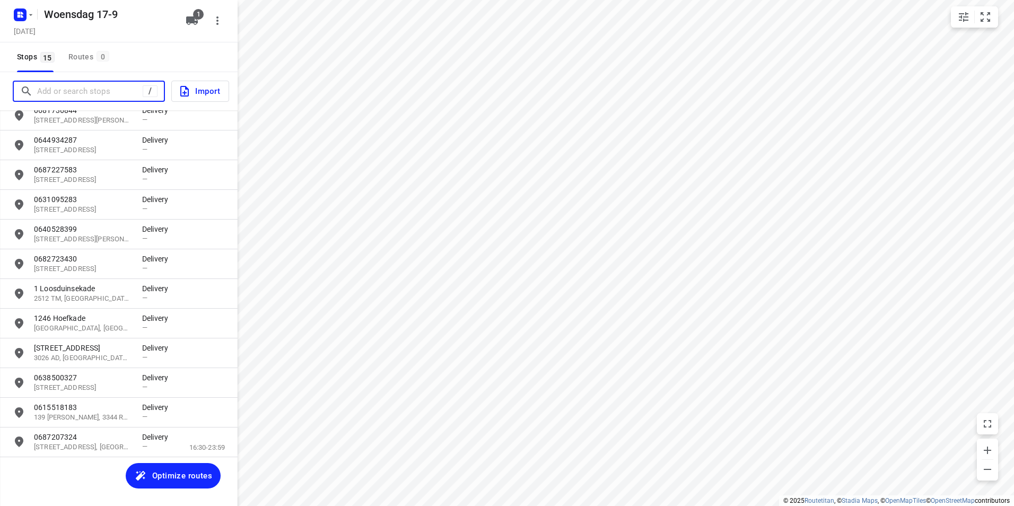
click at [95, 94] on input "Add or search stops" at bounding box center [90, 91] width 106 height 16
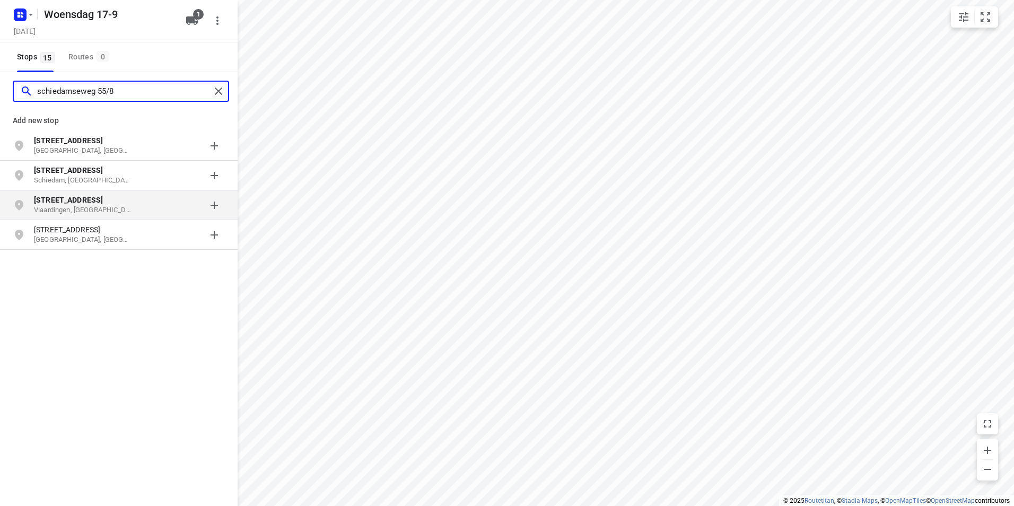
type input "schiedamseweg 55/8"
click at [136, 203] on p "Schiedamseweg 55/8" at bounding box center [88, 200] width 108 height 11
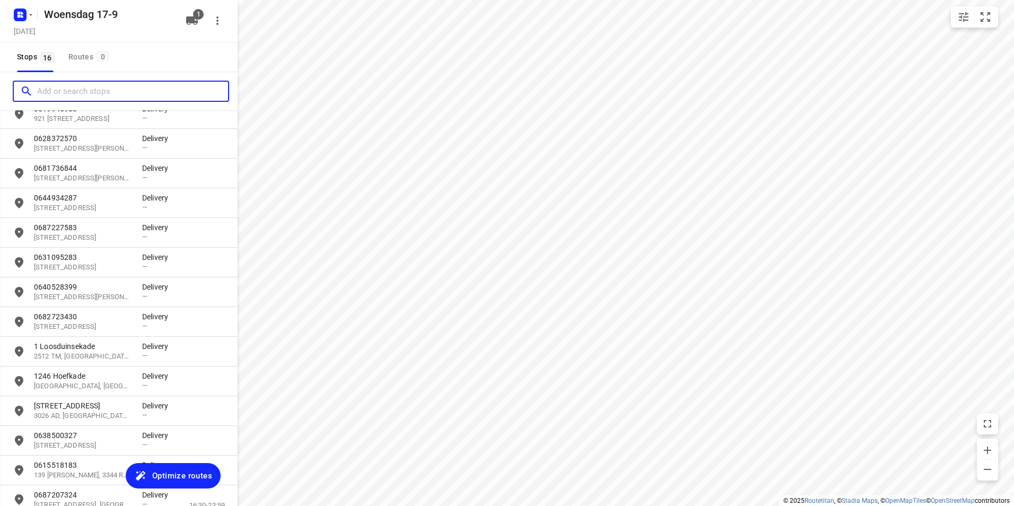
scroll to position [149, 0]
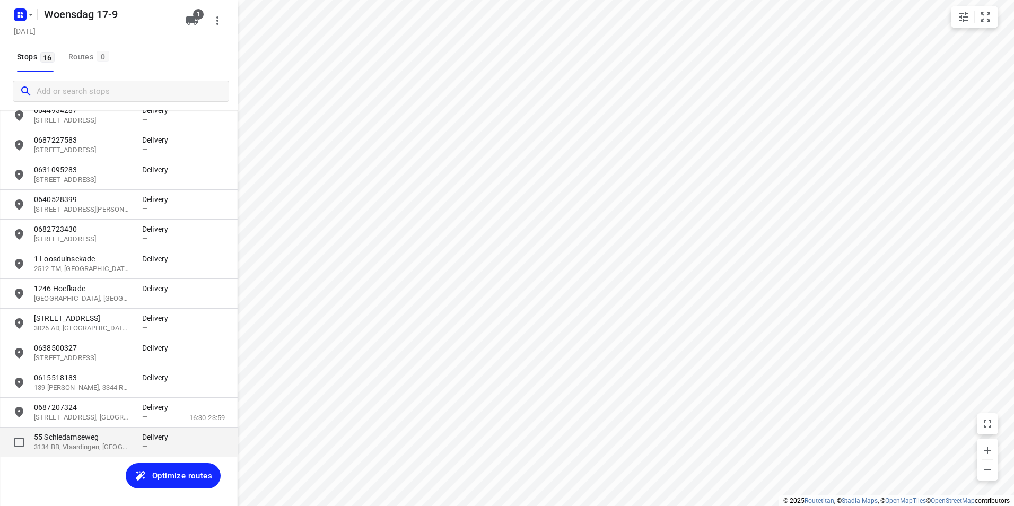
click at [117, 436] on p "55 Schiedamseweg" at bounding box center [83, 437] width 98 height 11
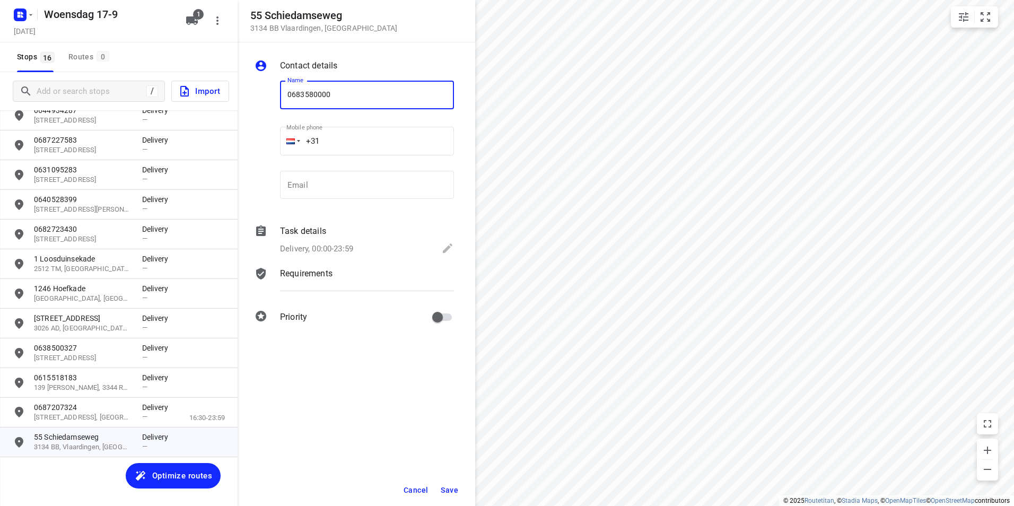
type input "0683580000"
click at [451, 482] on button "Save" at bounding box center [450, 490] width 26 height 19
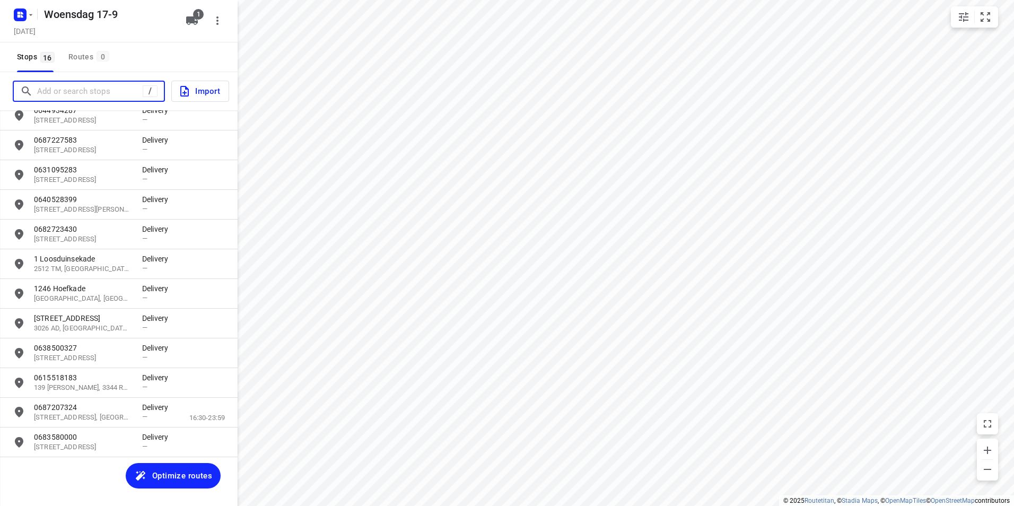
click at [95, 95] on input "Add or search stops" at bounding box center [90, 91] width 106 height 16
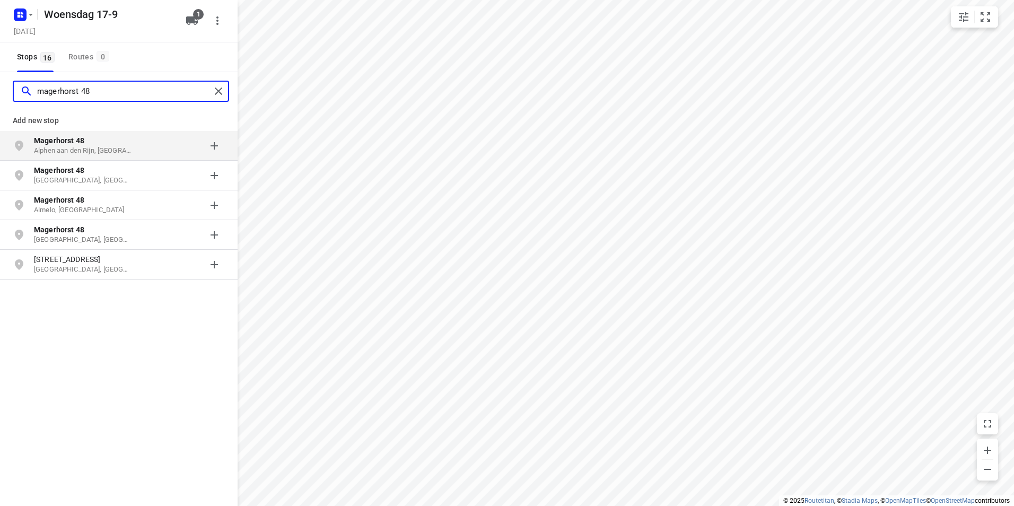
type input "magerhorst 48"
click at [127, 143] on p "Magerhorst 48" at bounding box center [83, 140] width 98 height 11
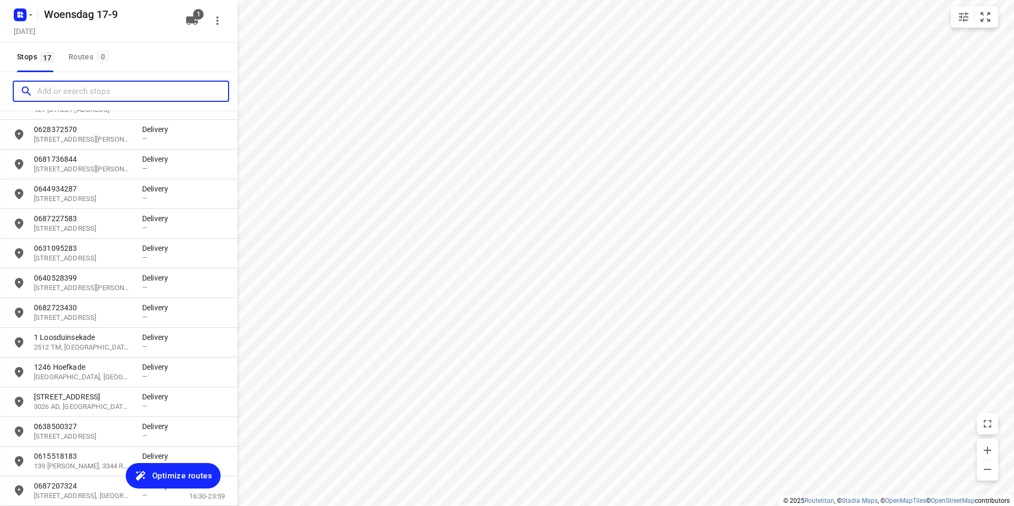
scroll to position [179, 0]
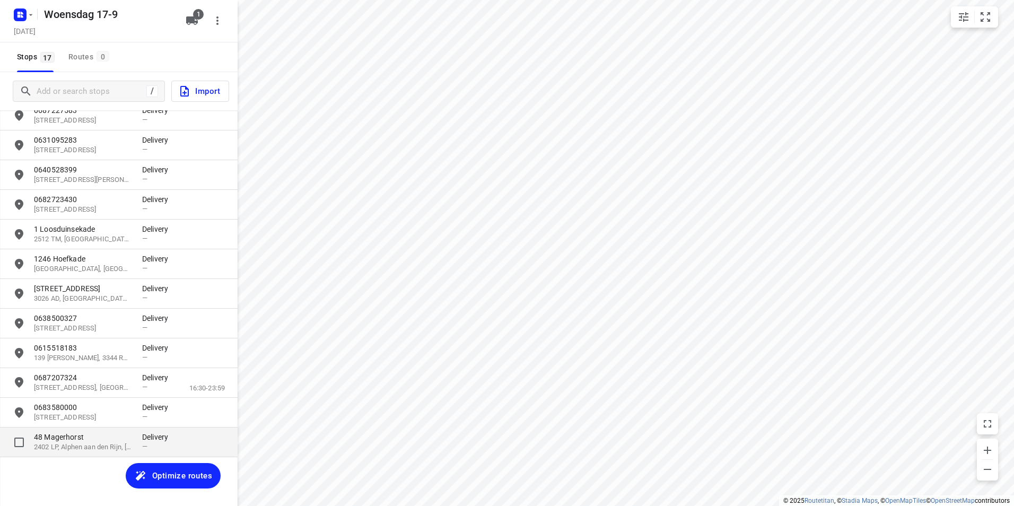
drag, startPoint x: 115, startPoint y: 434, endPoint x: 119, endPoint y: 430, distance: 5.6
click at [116, 434] on p "48 Magerhorst" at bounding box center [83, 437] width 98 height 11
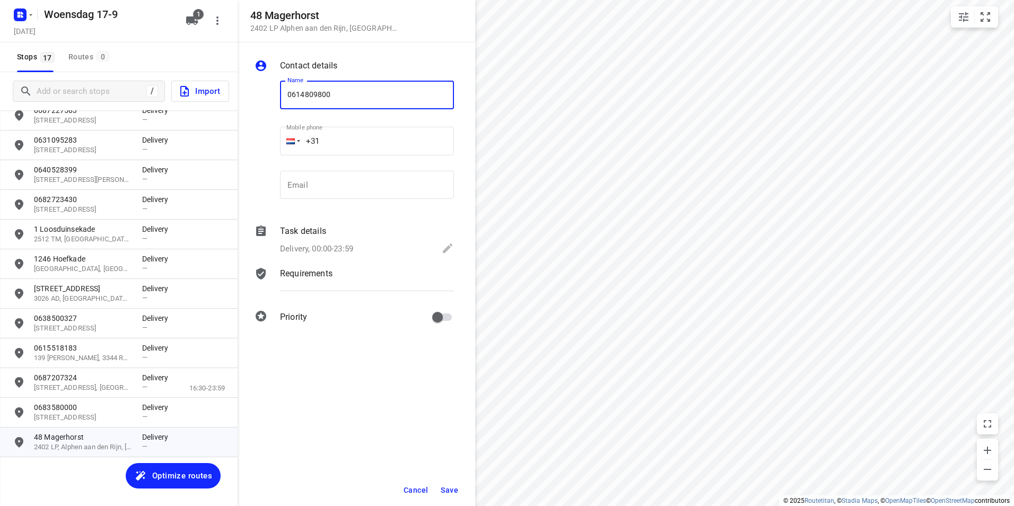
type input "0614809800"
click at [452, 490] on span "Save" at bounding box center [450, 490] width 18 height 8
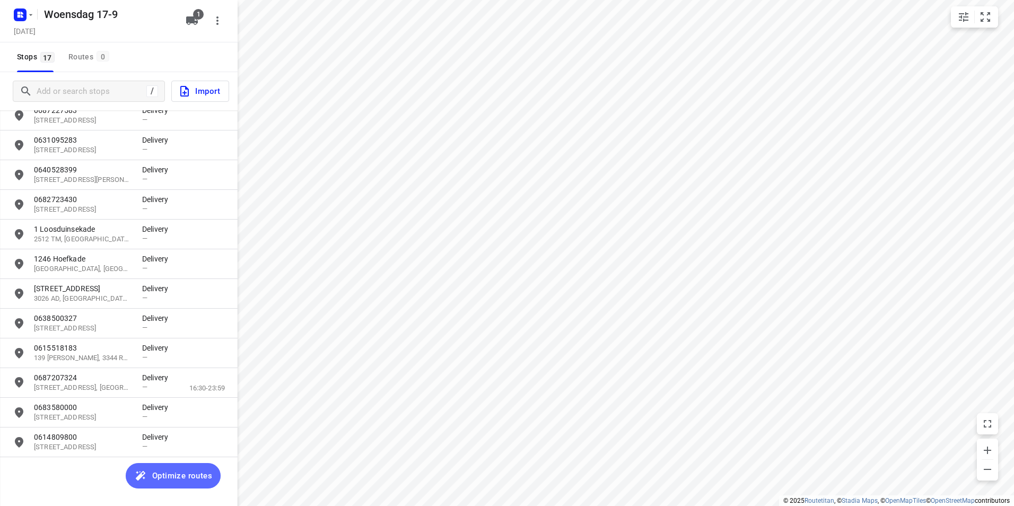
click at [151, 475] on span "Optimize routes" at bounding box center [173, 476] width 78 height 14
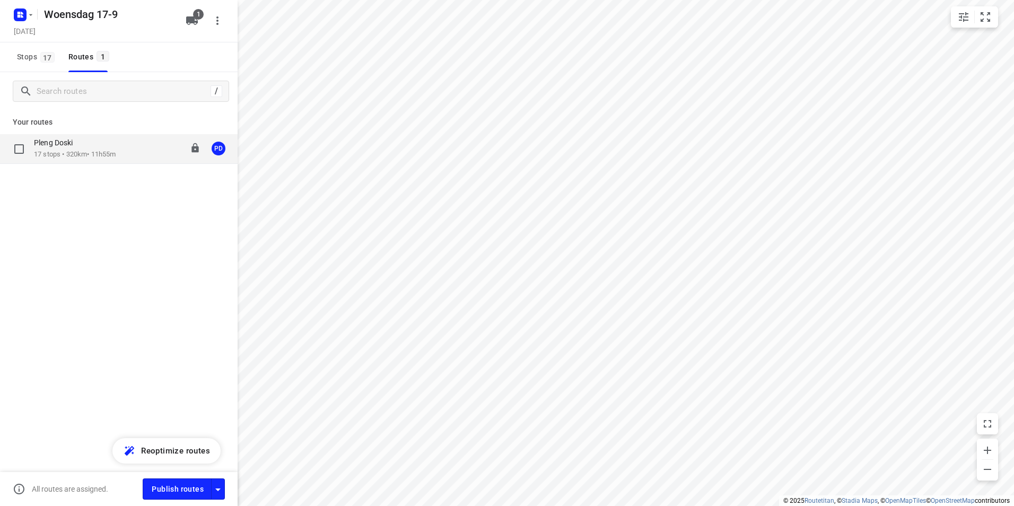
click at [129, 162] on div "Pleng Doski 17 stops • 320km • 11h55m 08:00-19:55 PD" at bounding box center [119, 149] width 238 height 30
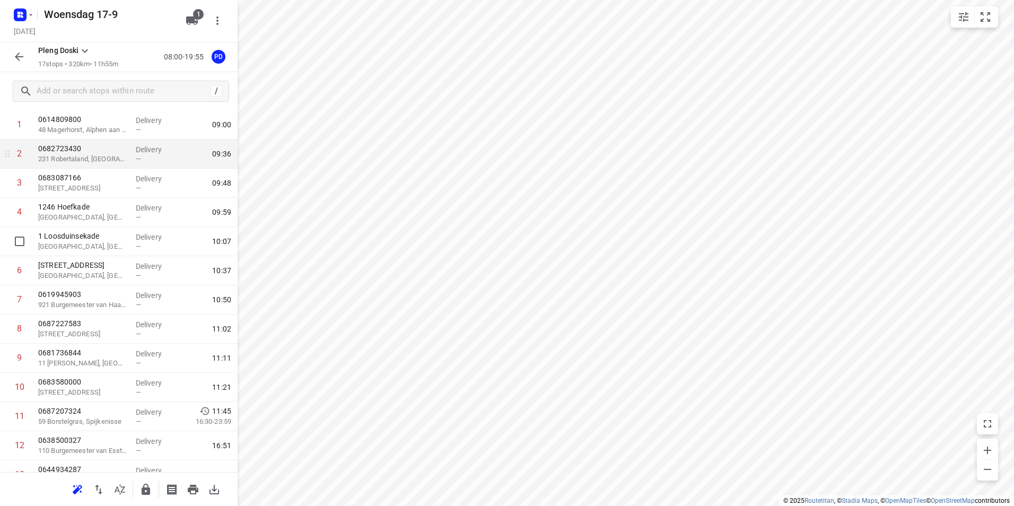
scroll to position [0, 0]
